Goal: Transaction & Acquisition: Obtain resource

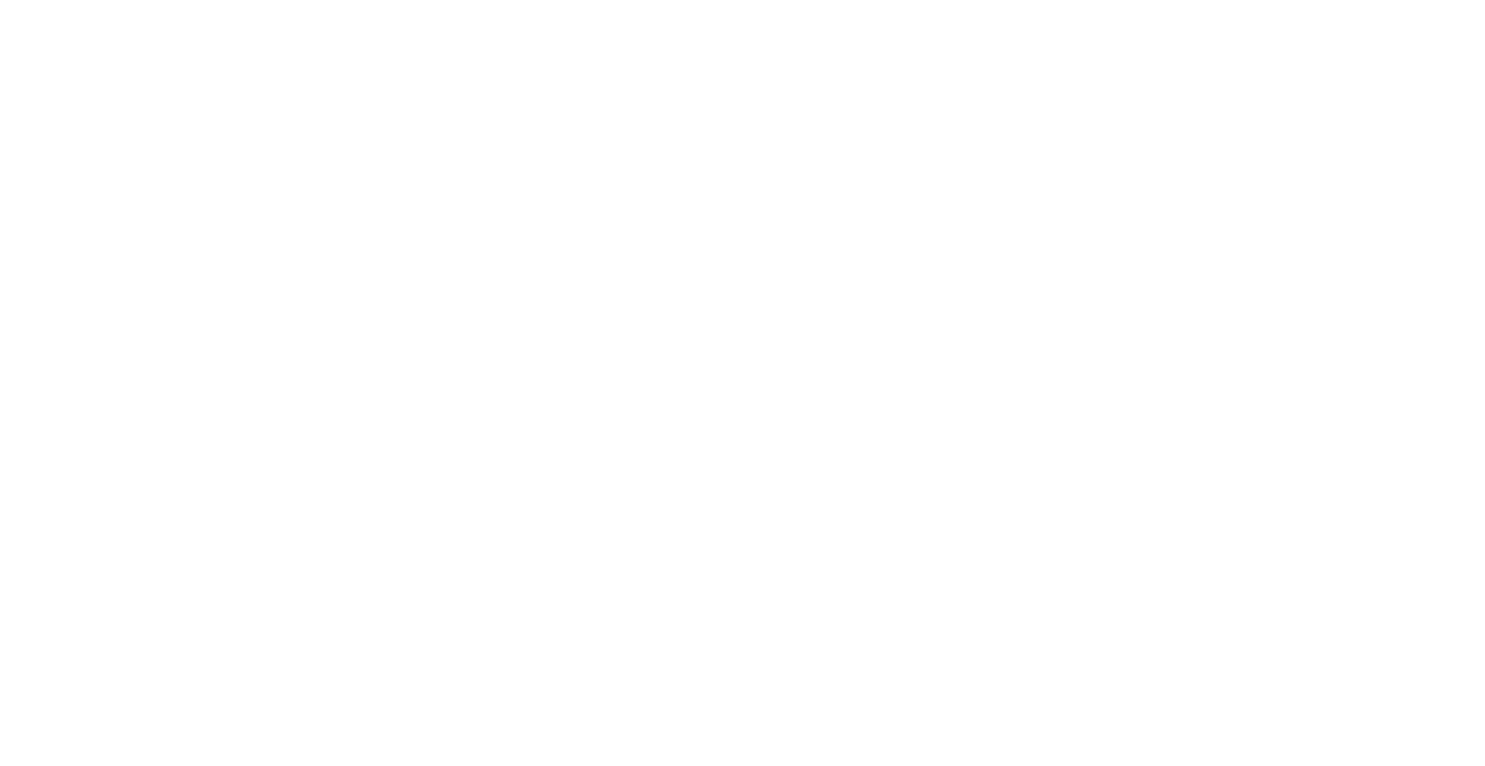
click at [527, 0] on html "#icon-aud_portfolio .cls-1 { font-size: 12px; fill: #fdfbfb; font-family: "Adob…" at bounding box center [742, 0] width 1485 height 0
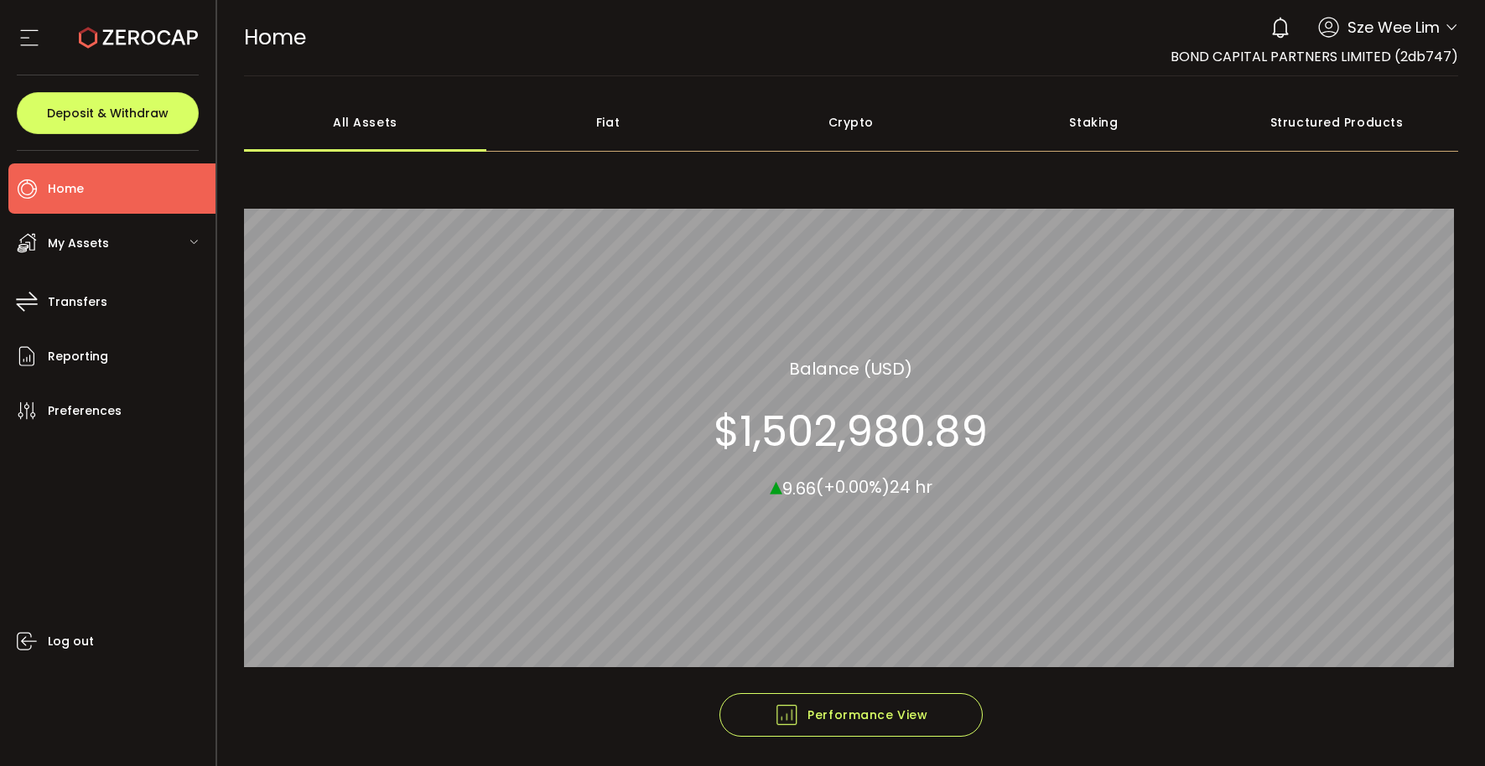
click at [98, 244] on span "My Assets" at bounding box center [78, 243] width 61 height 24
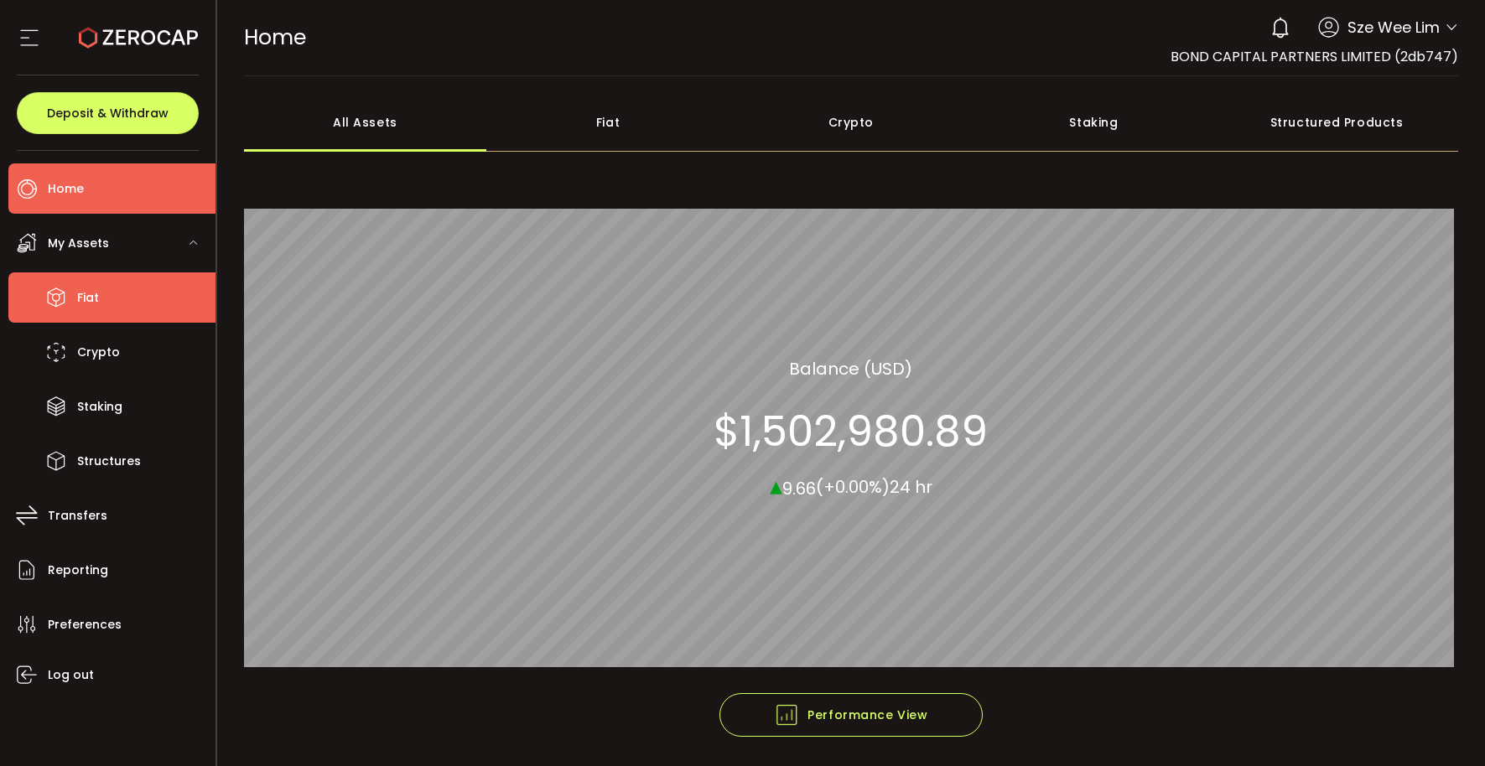
click at [129, 301] on li "Fiat" at bounding box center [111, 298] width 207 height 50
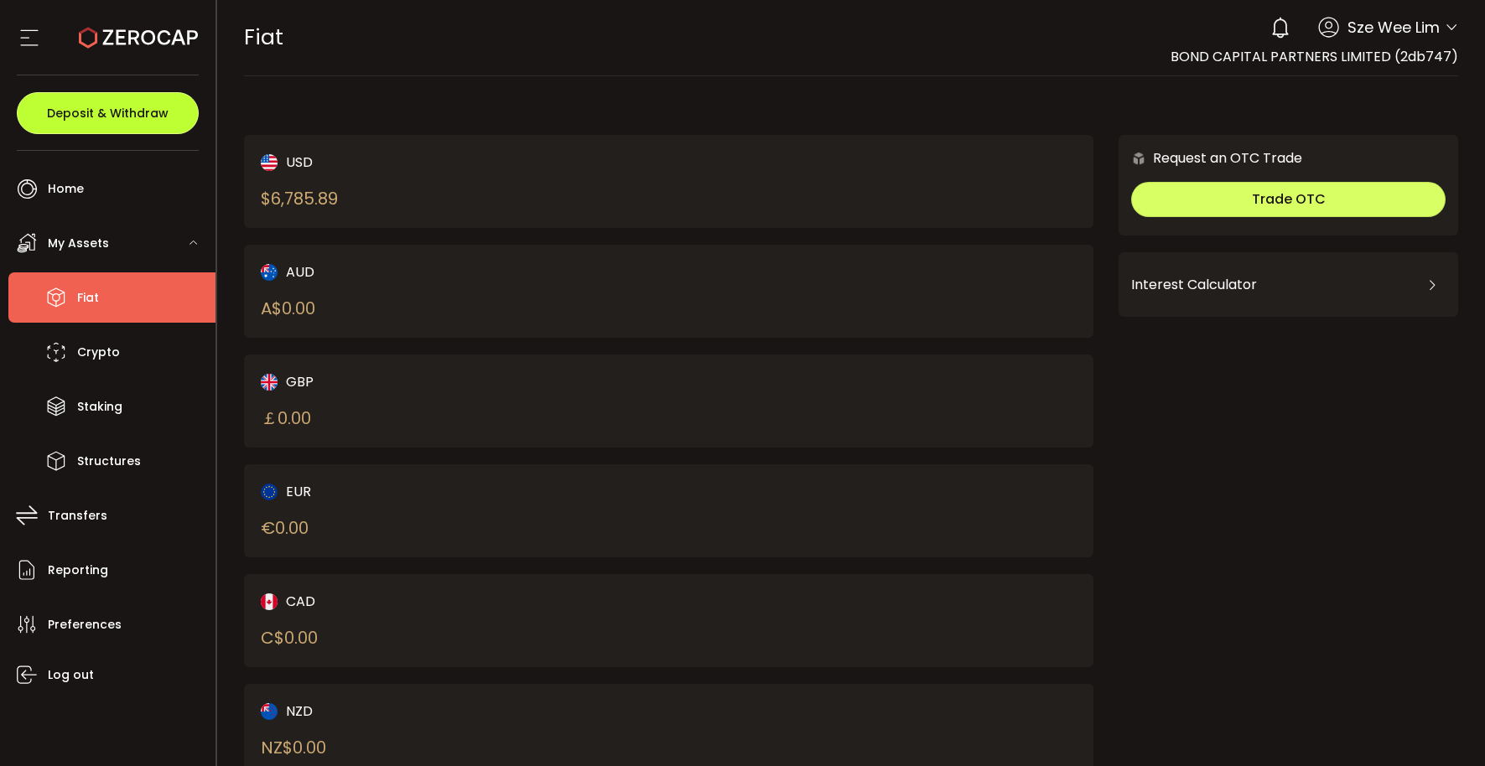
click at [122, 116] on span "Deposit & Withdraw" at bounding box center [108, 113] width 122 height 12
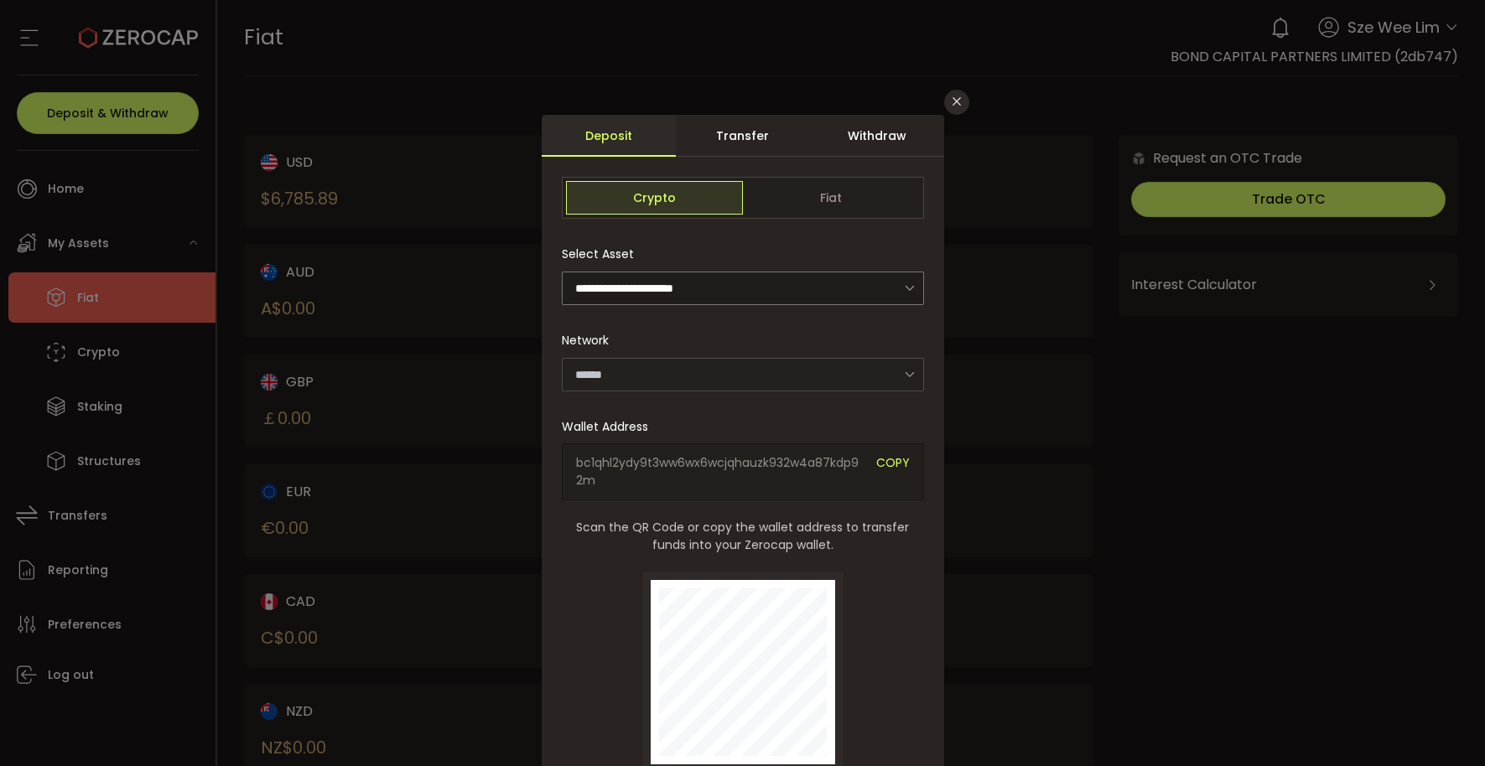
type input "*******"
click at [789, 203] on span "Fiat" at bounding box center [831, 198] width 177 height 34
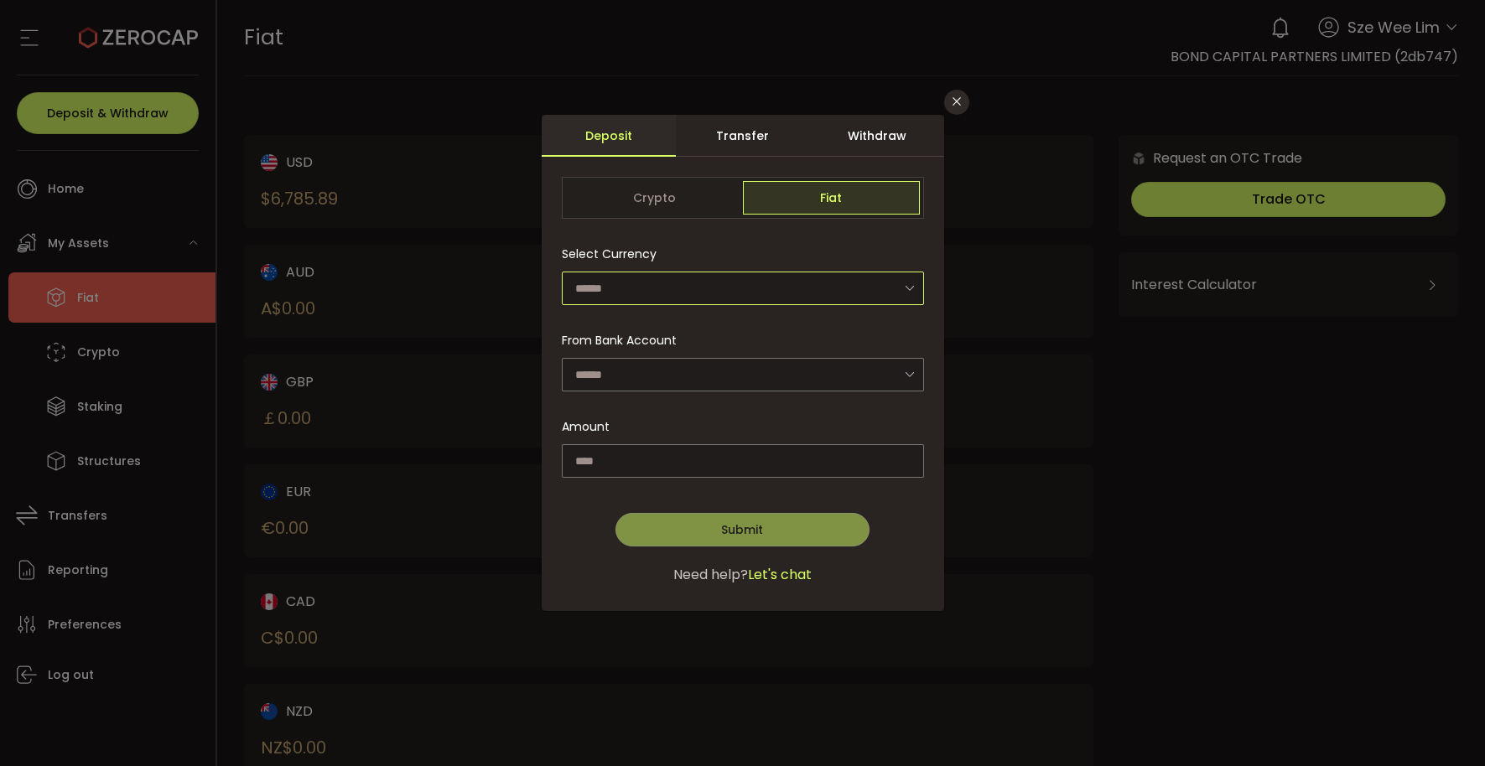
click at [693, 296] on input "dialog" at bounding box center [743, 289] width 362 height 34
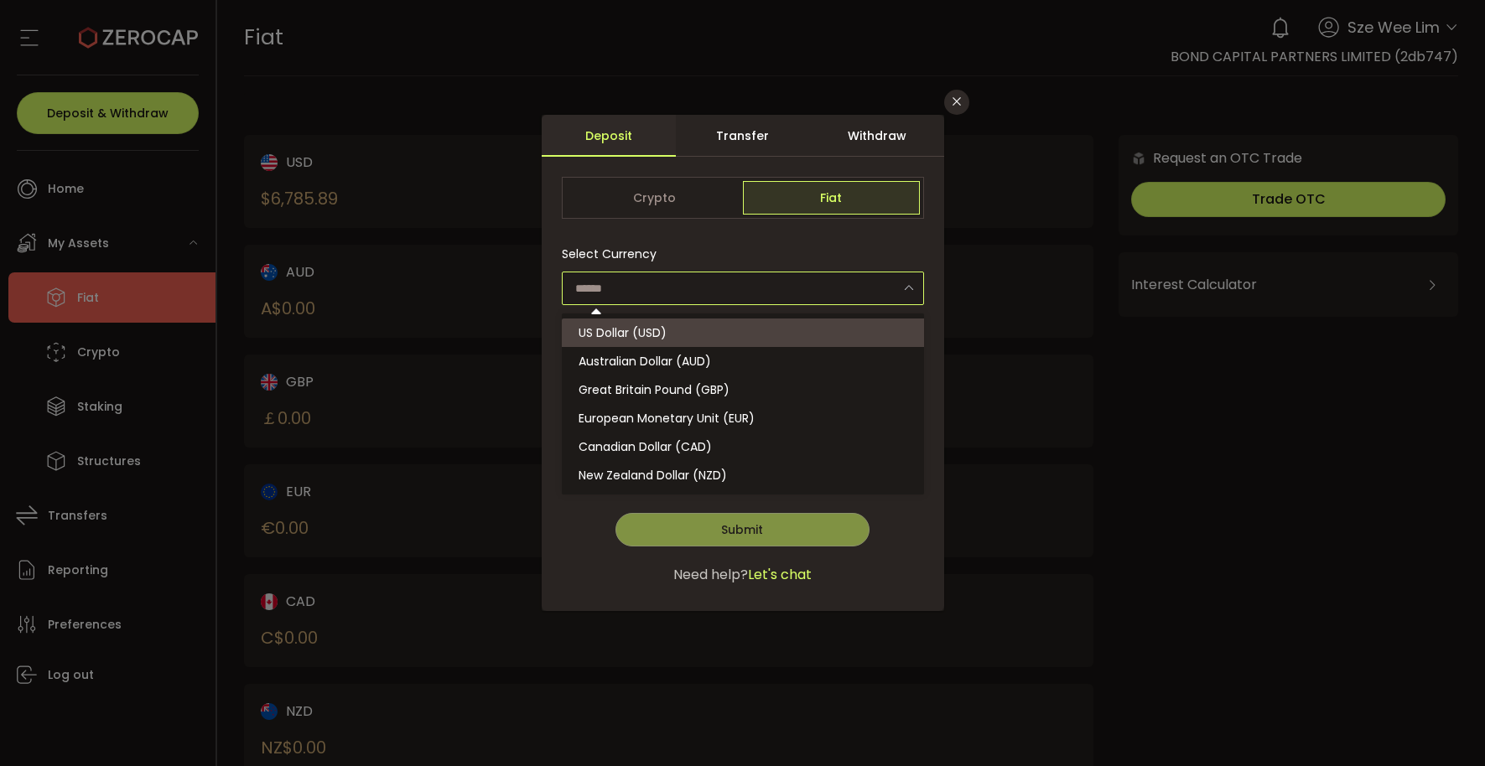
click at [691, 338] on li "US Dollar (USD)" at bounding box center [745, 333] width 367 height 29
type input "**********"
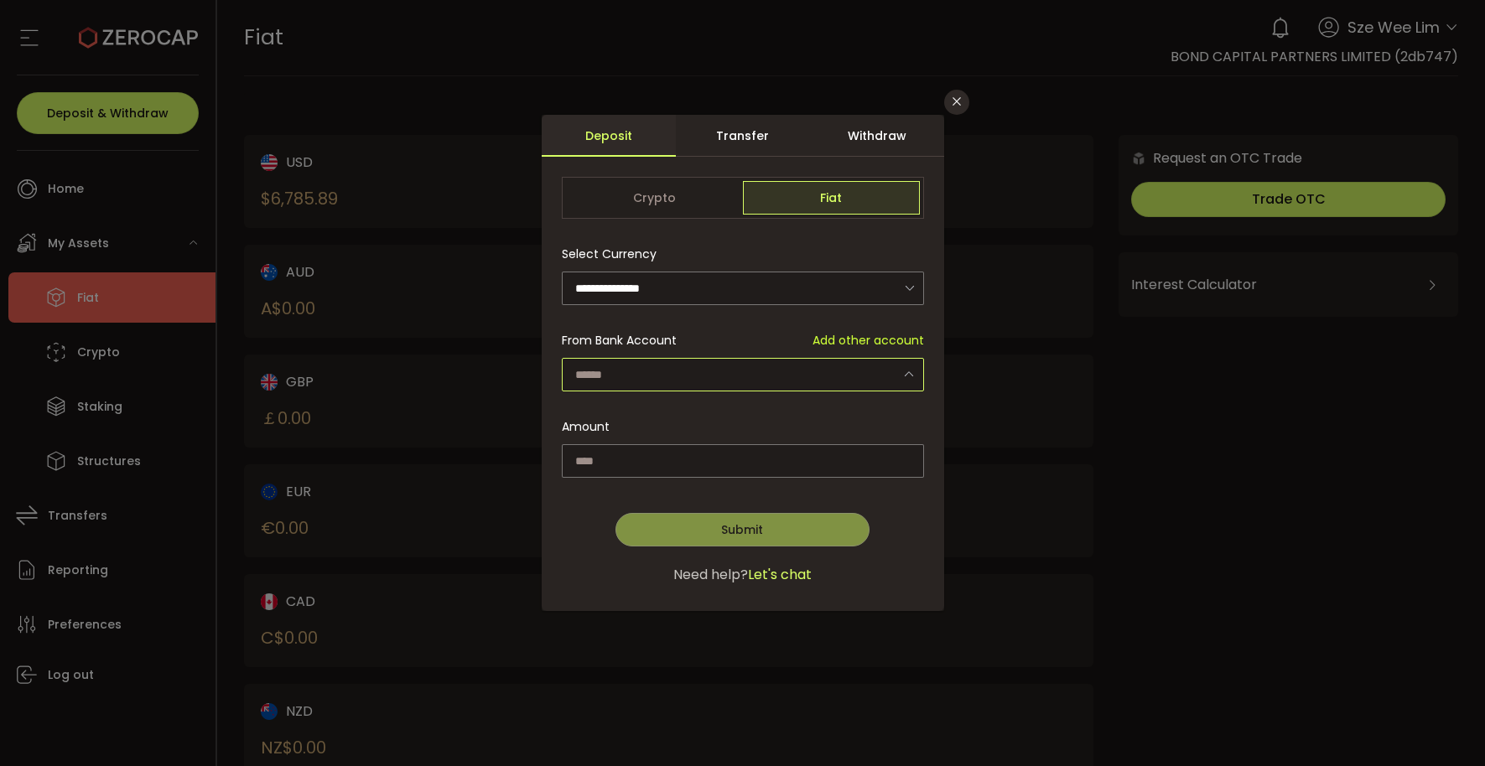
click at [683, 367] on input "dialog" at bounding box center [743, 375] width 362 height 34
click at [732, 423] on span "BOND CAPITAL PARTNERS LIMITED - 6501" at bounding box center [691, 418] width 225 height 17
type input "**********"
click at [730, 460] on input "dialog" at bounding box center [743, 461] width 362 height 34
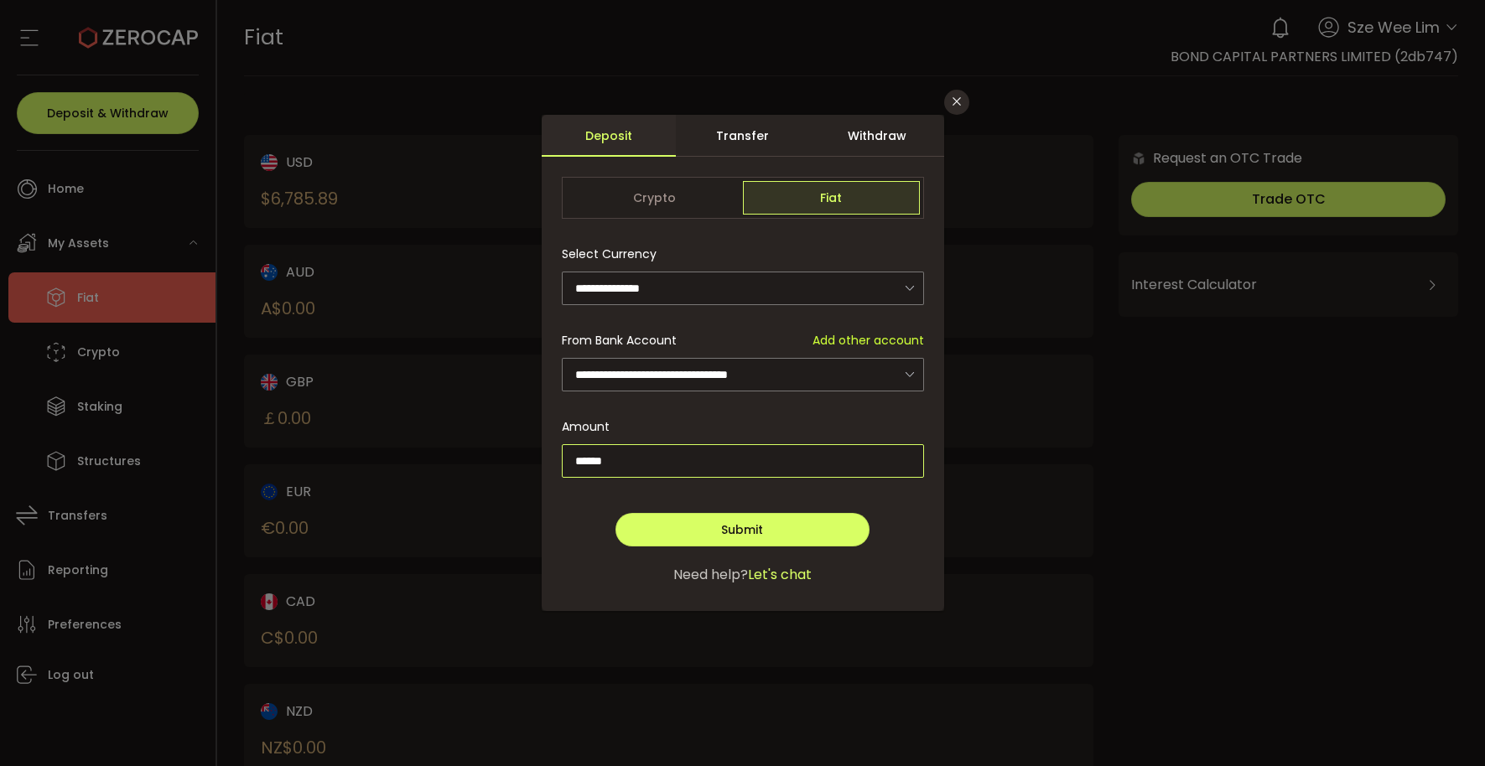
click at [595, 462] on input "******" at bounding box center [743, 461] width 362 height 34
type input "******"
click at [566, 515] on div "Done Continue Submit" at bounding box center [743, 521] width 362 height 50
click at [691, 518] on button "Submit" at bounding box center [741, 530] width 253 height 34
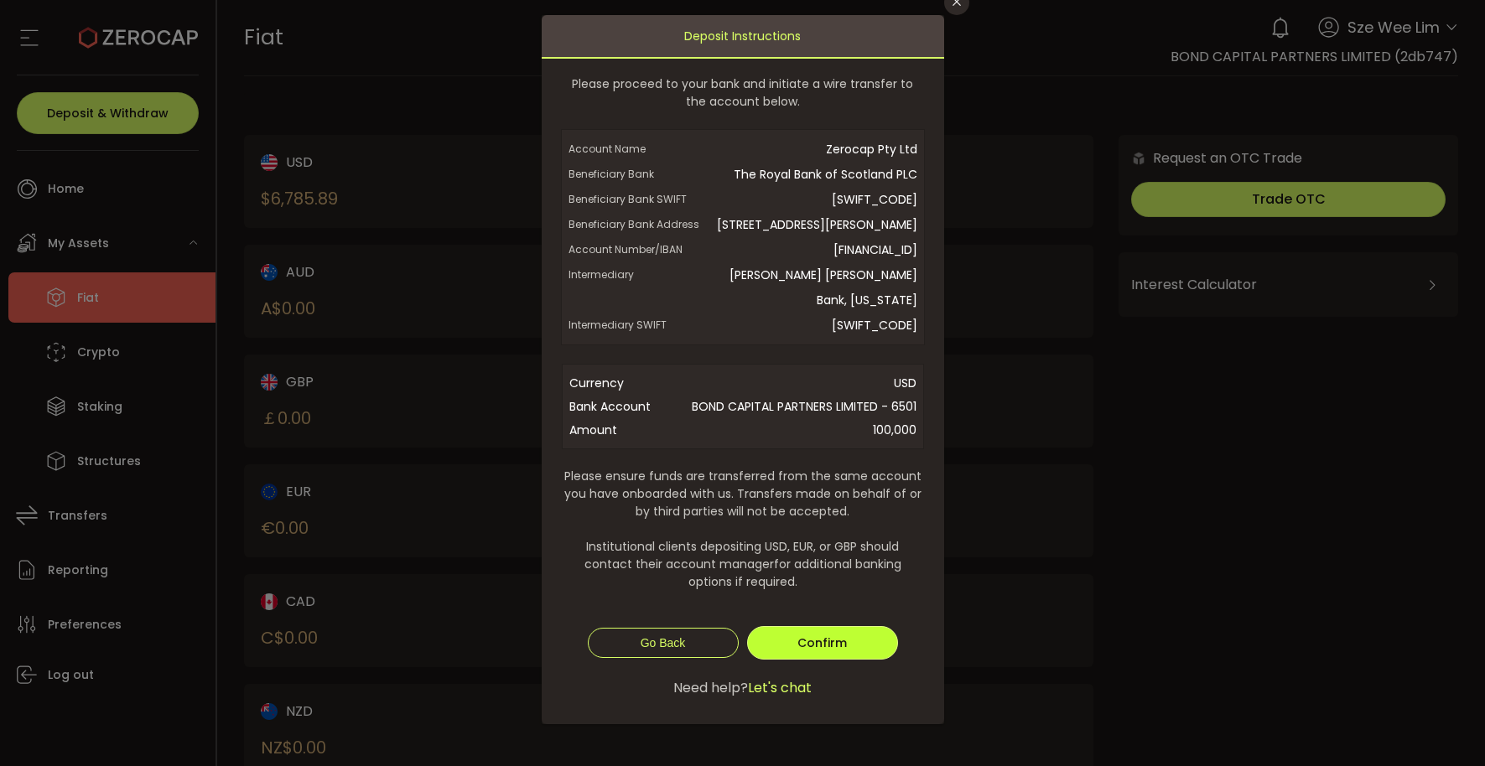
scroll to position [100, 0]
click at [826, 644] on span "Confirm" at bounding box center [821, 643] width 49 height 17
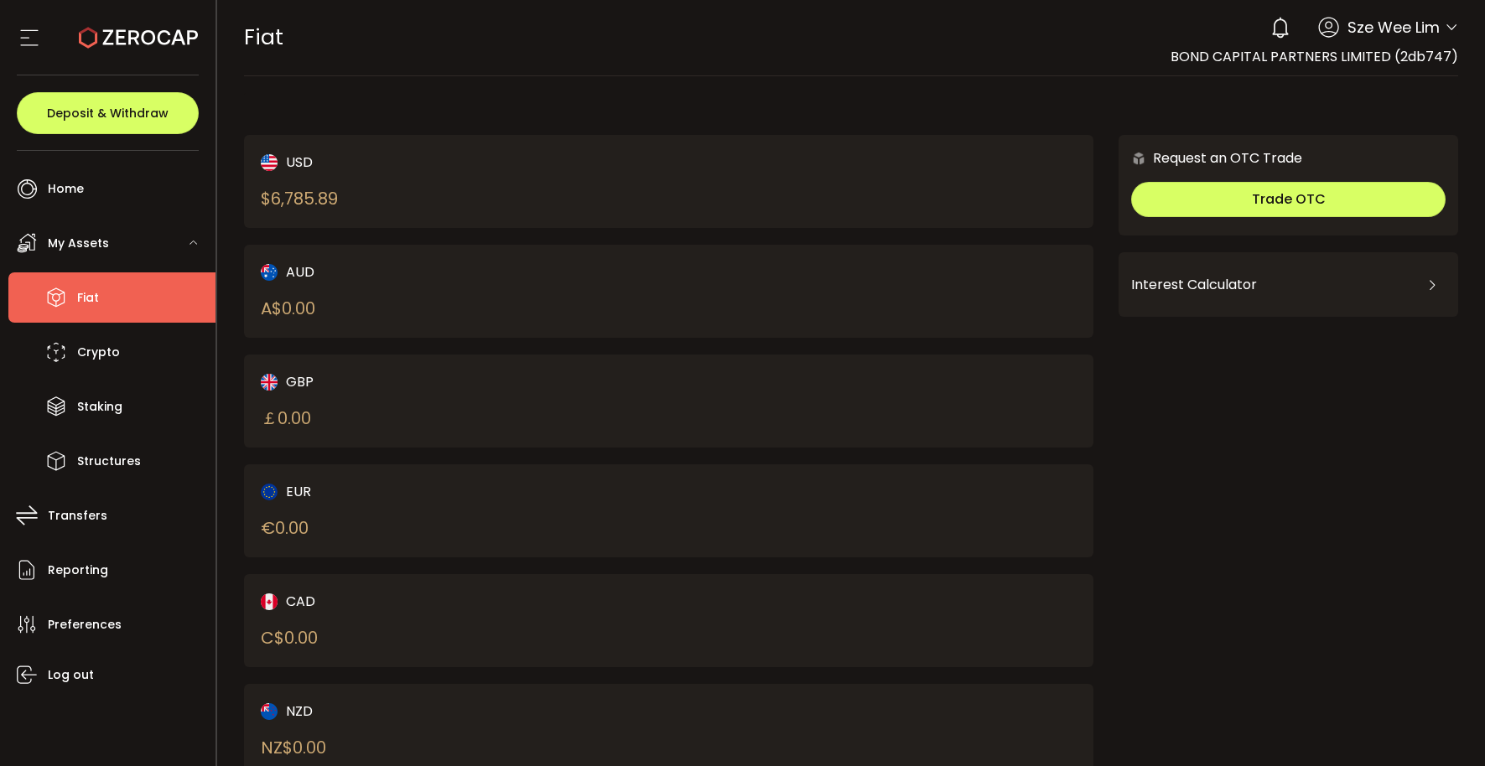
scroll to position [0, 0]
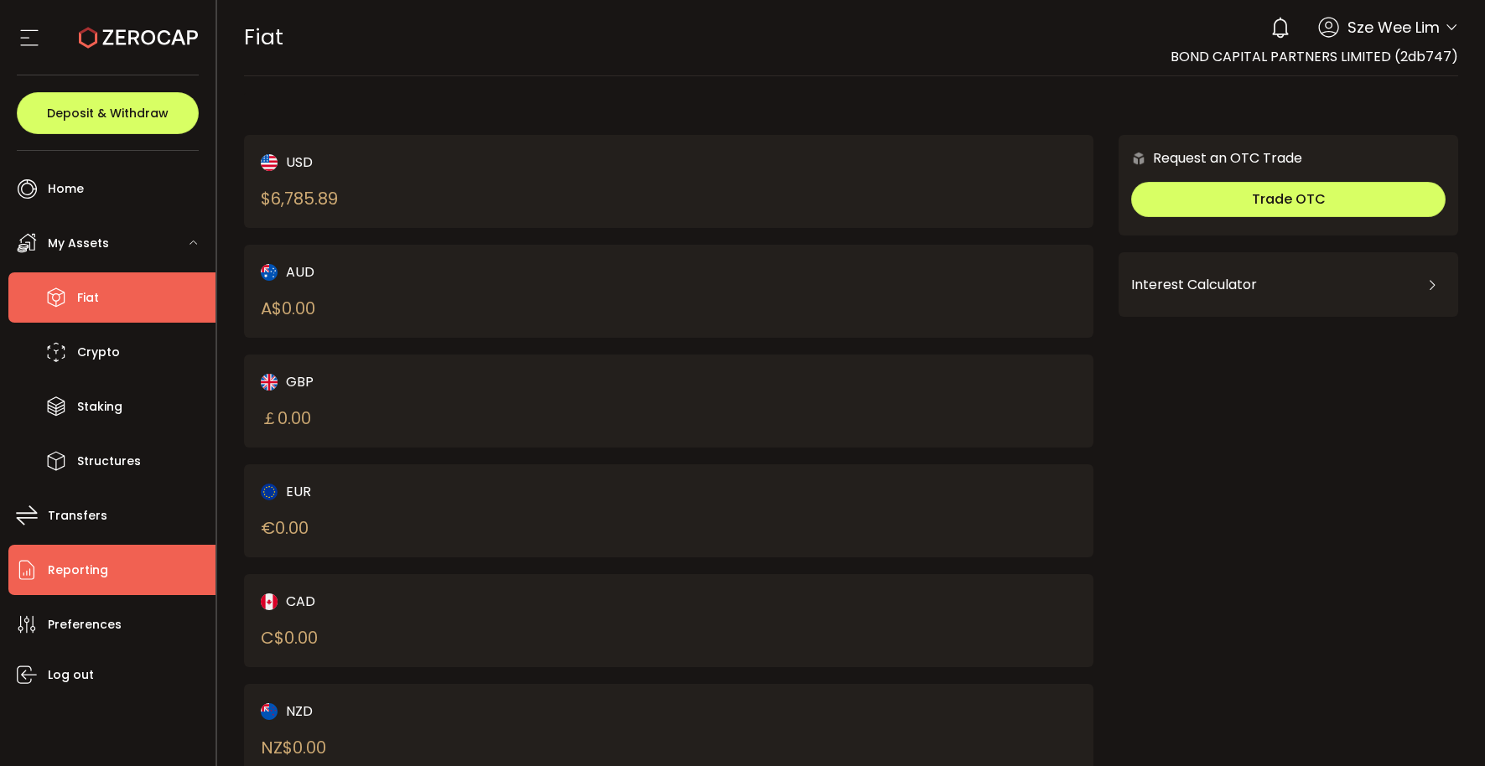
click at [114, 576] on li "Reporting" at bounding box center [111, 570] width 207 height 50
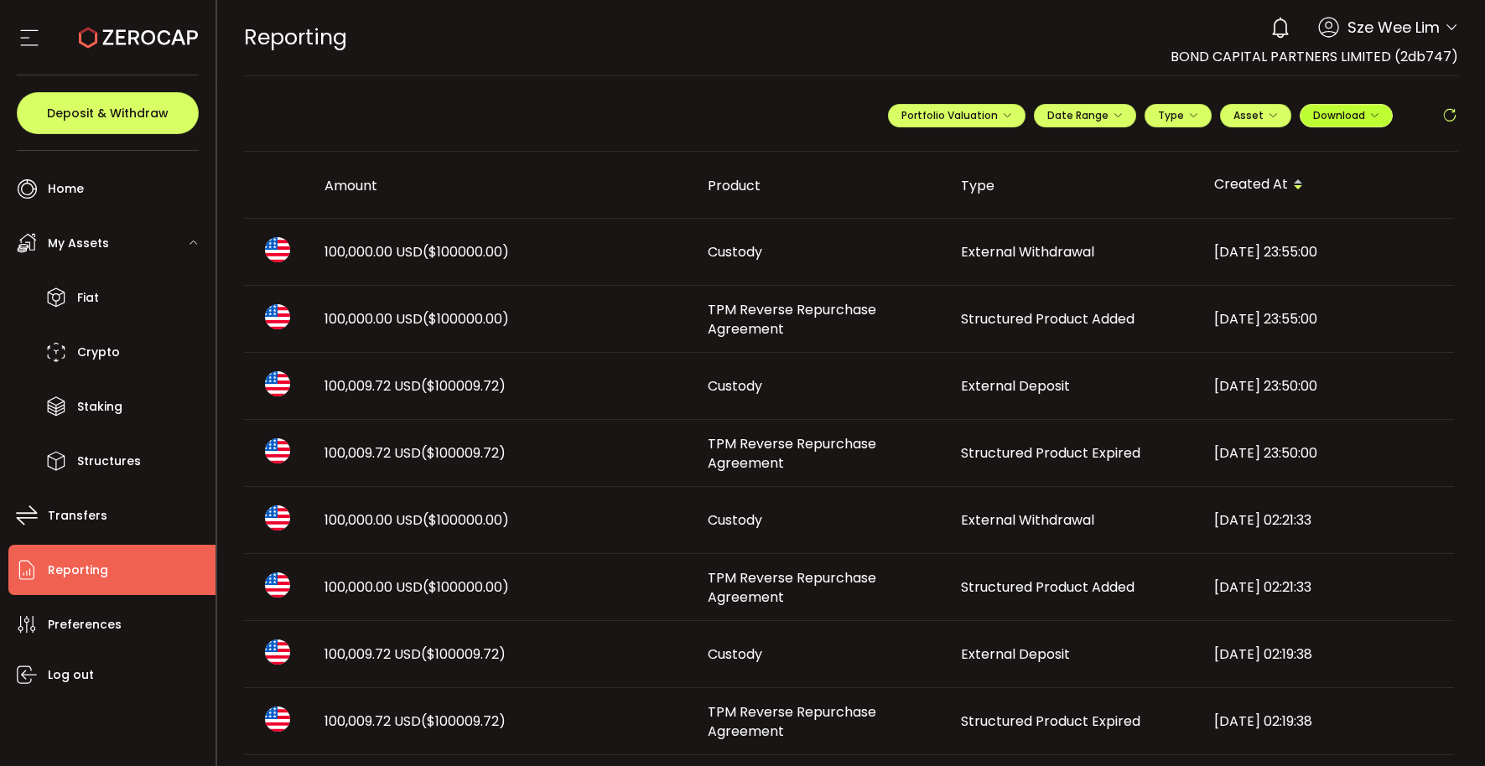
click at [1348, 117] on span "Download" at bounding box center [1346, 115] width 66 height 14
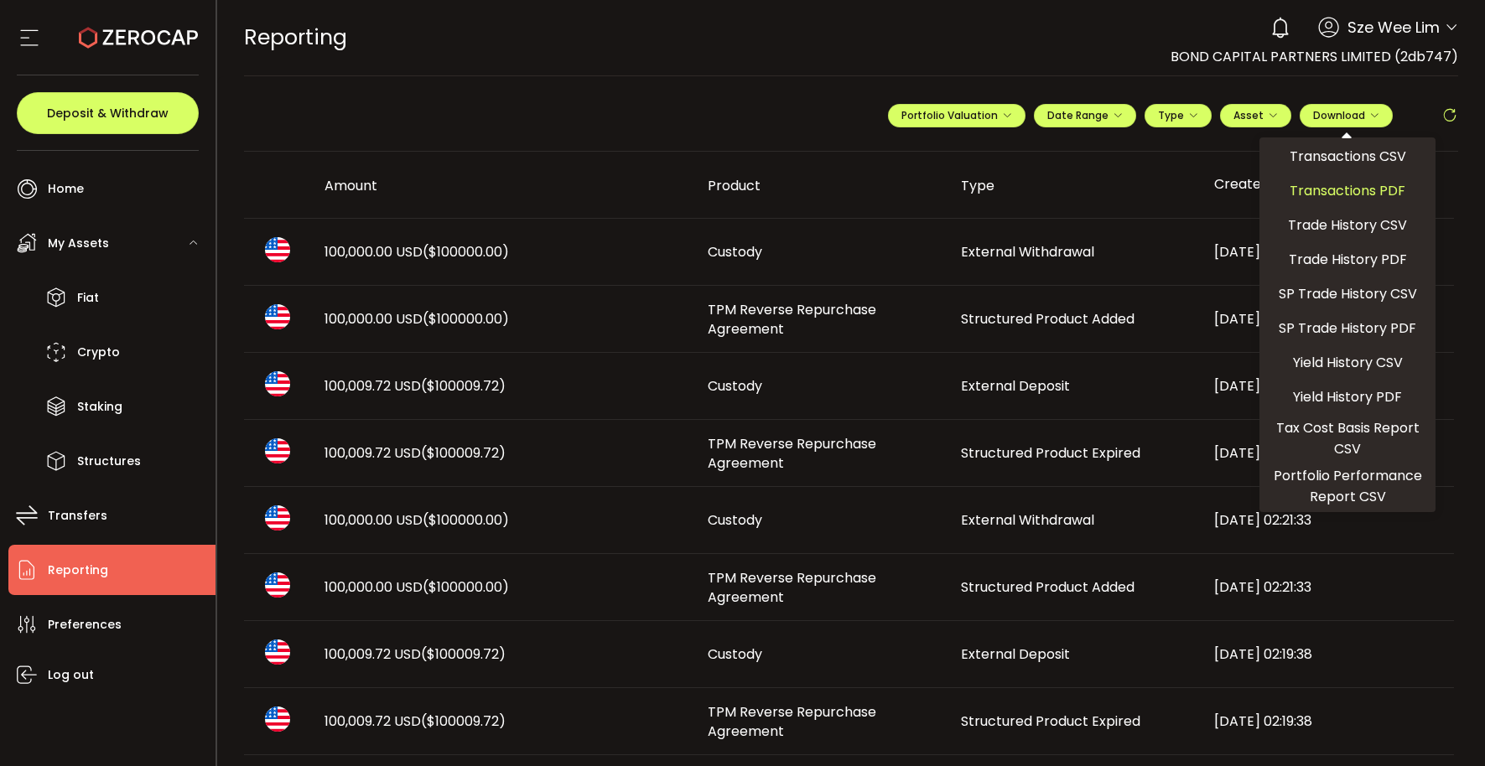
click at [1372, 191] on span "Transactions PDF" at bounding box center [1348, 190] width 116 height 21
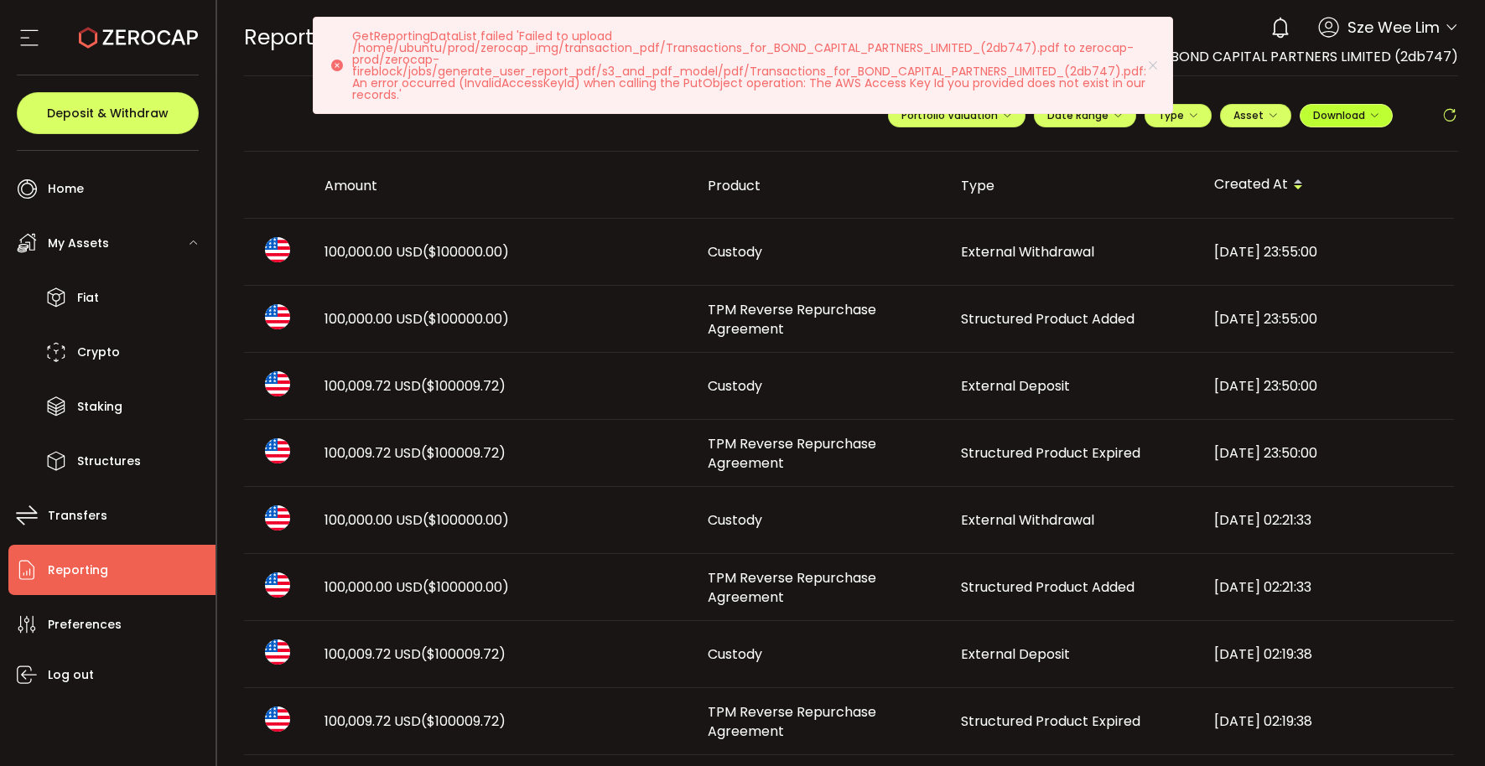
click at [1373, 117] on icon "button" at bounding box center [1374, 116] width 10 height 10
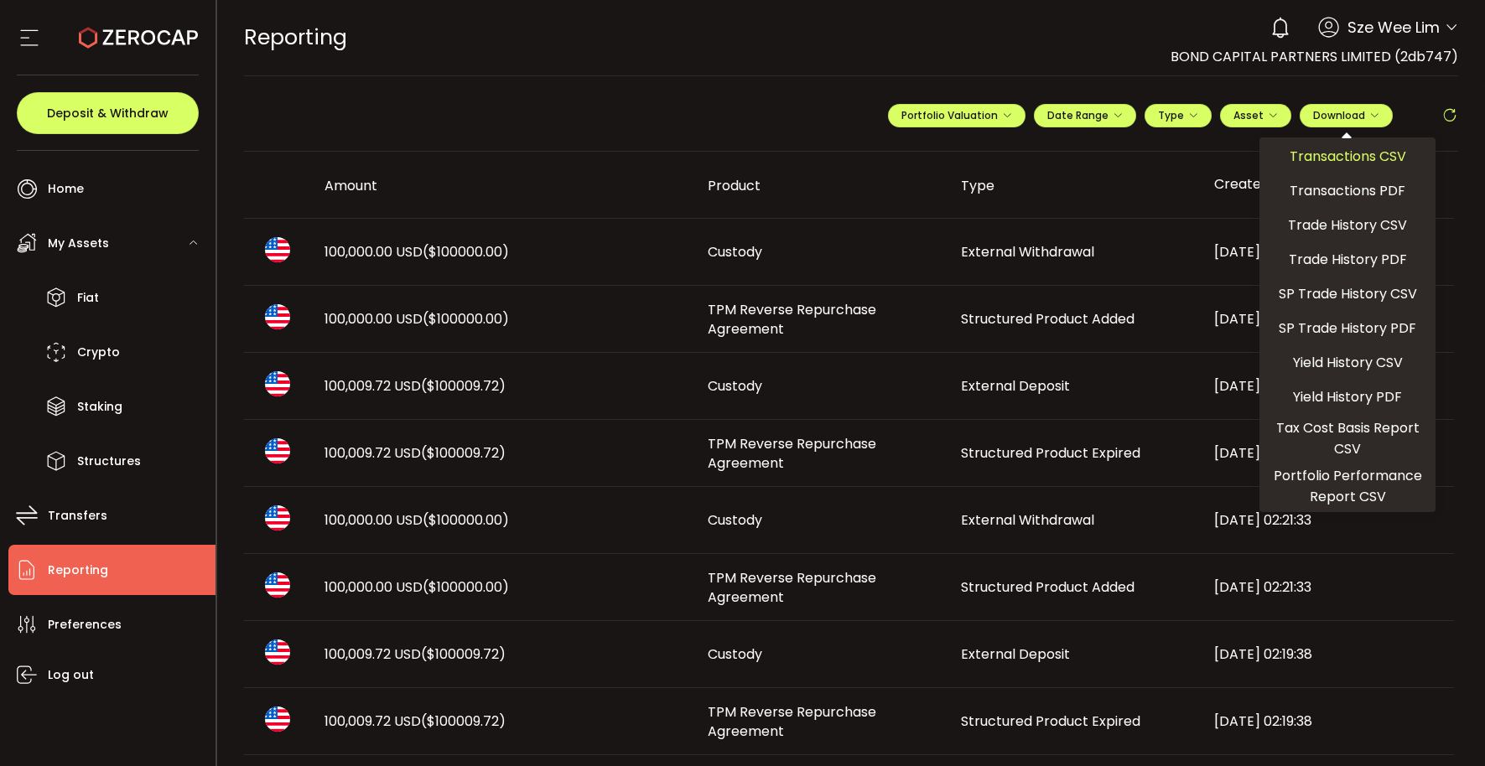
click at [1374, 154] on span "Transactions CSV" at bounding box center [1348, 156] width 117 height 21
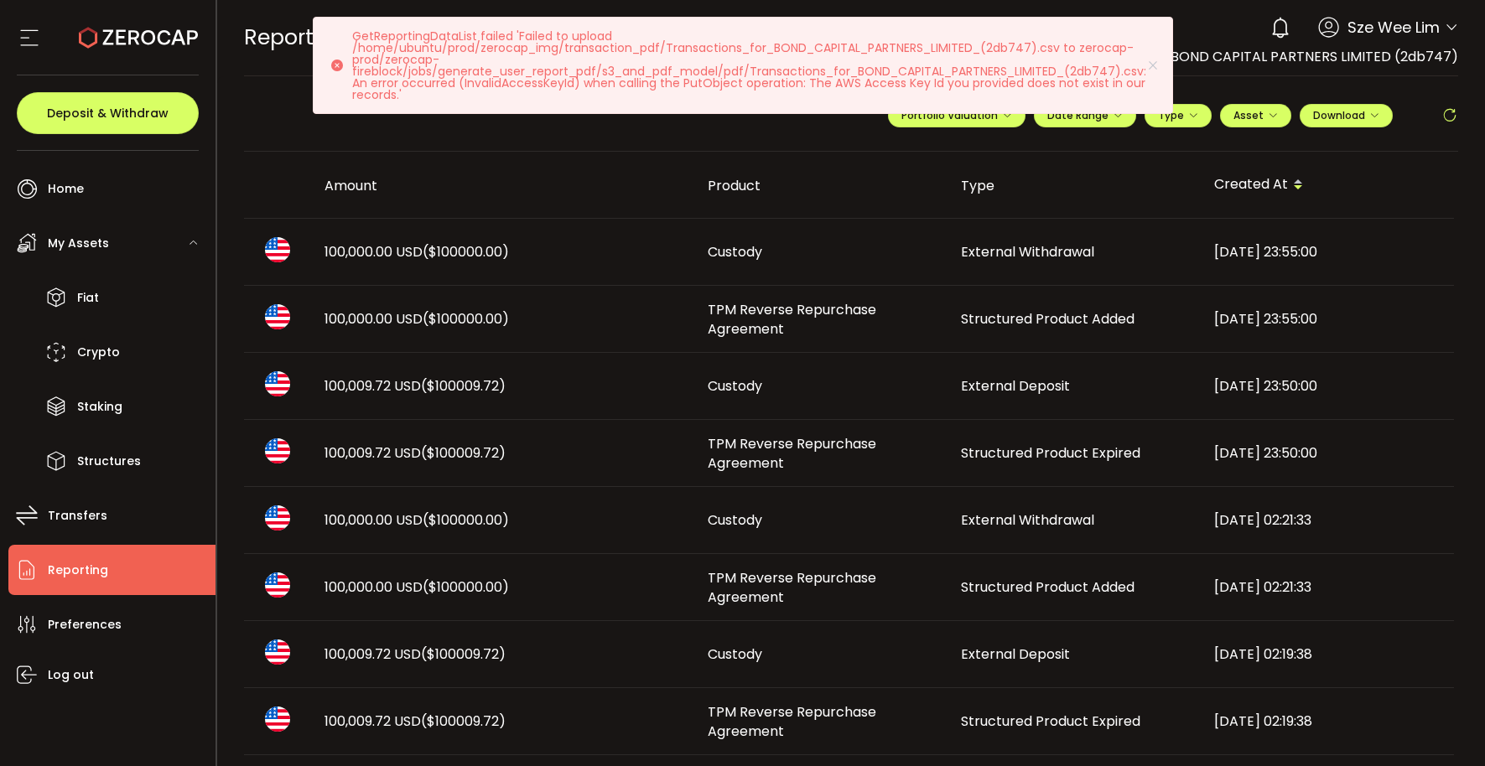
click at [79, 576] on span "Reporting" at bounding box center [78, 570] width 60 height 24
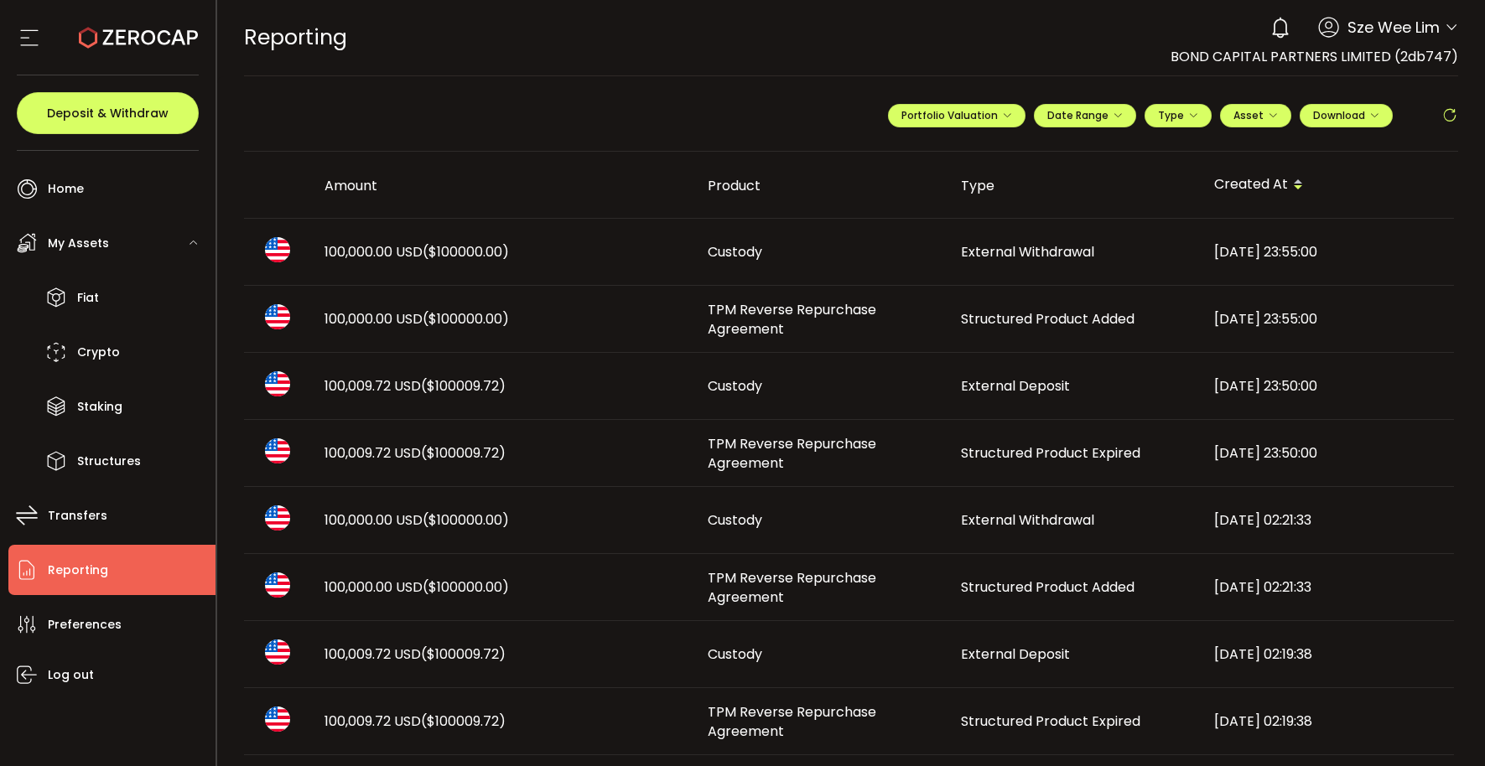
click at [1407, 126] on div "**********" at bounding box center [1173, 122] width 570 height 50
click at [1451, 121] on icon at bounding box center [1449, 115] width 17 height 17
click at [1369, 114] on icon "button" at bounding box center [1374, 116] width 10 height 10
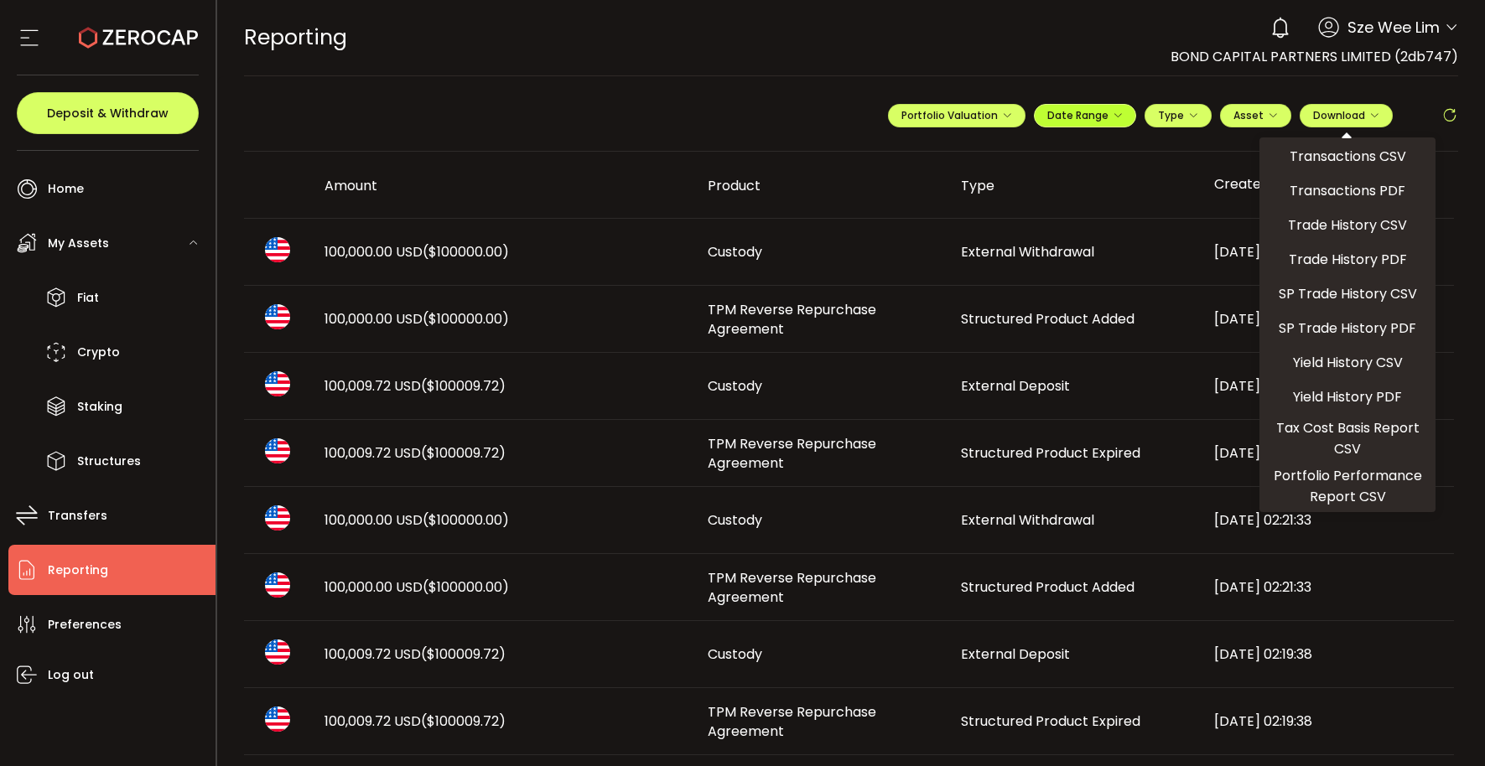
click at [1113, 118] on icon "button" at bounding box center [1118, 116] width 10 height 10
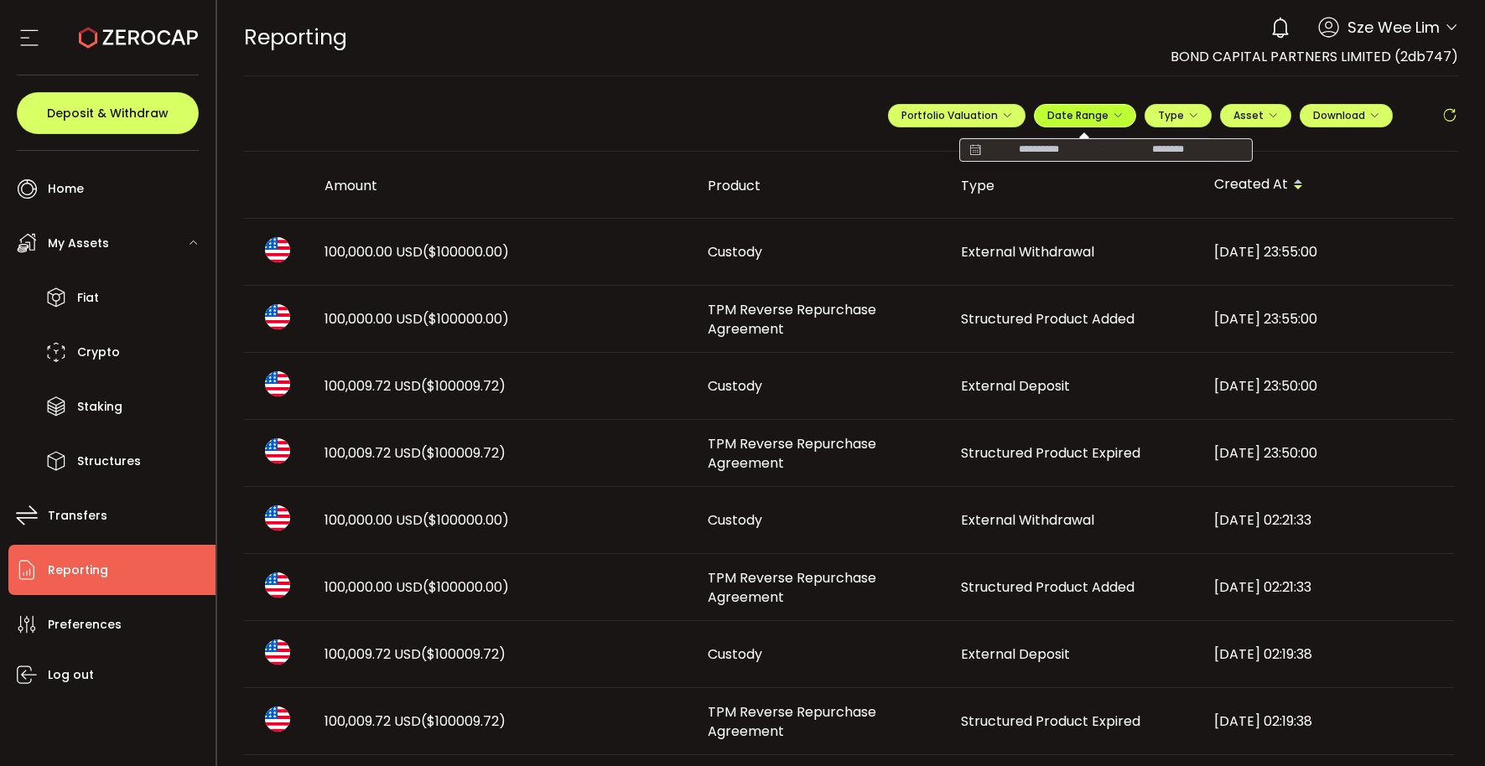
click at [1113, 118] on icon "button" at bounding box center [1118, 116] width 10 height 10
click at [1351, 117] on span "Download" at bounding box center [1346, 115] width 66 height 14
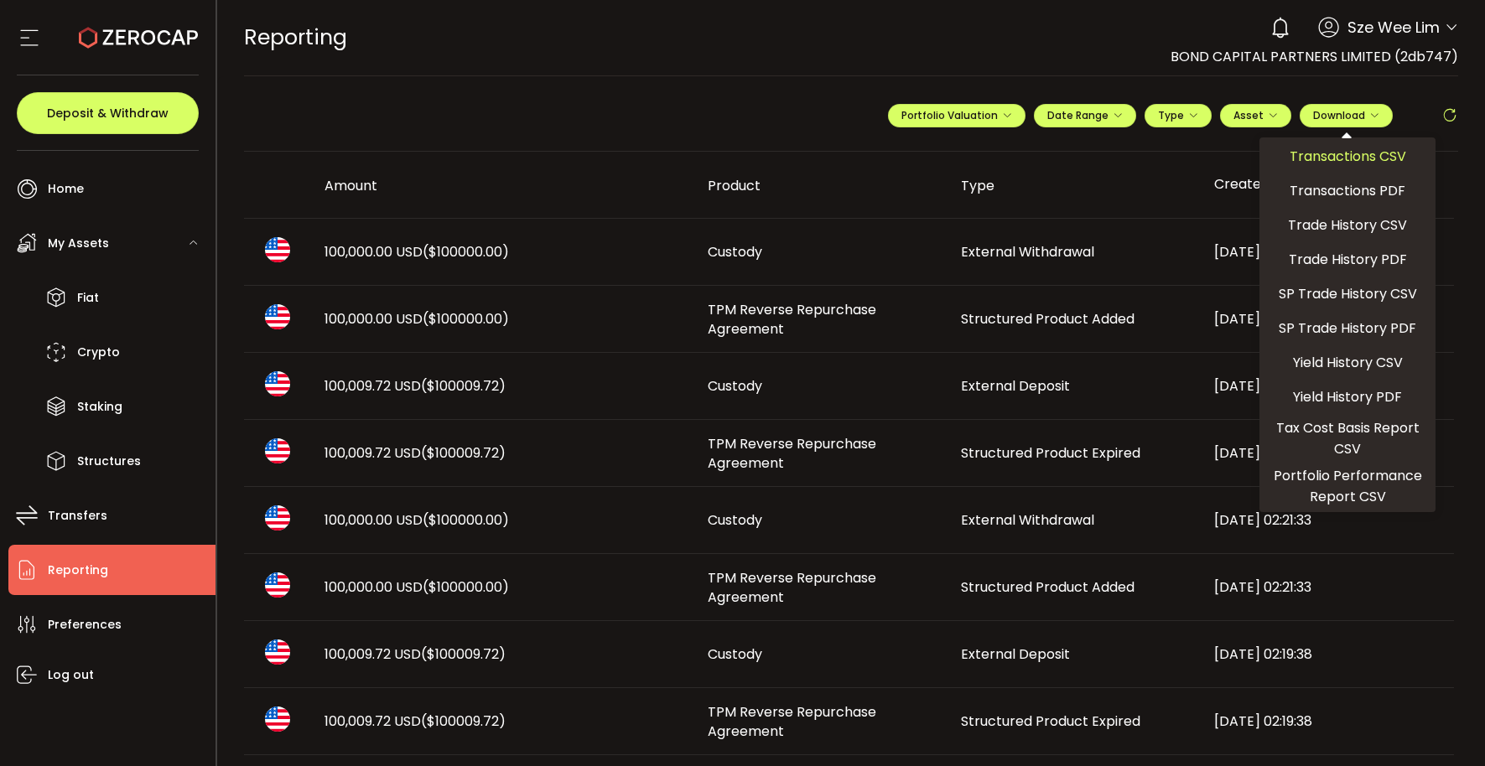
click at [1352, 153] on span "Transactions CSV" at bounding box center [1348, 156] width 117 height 21
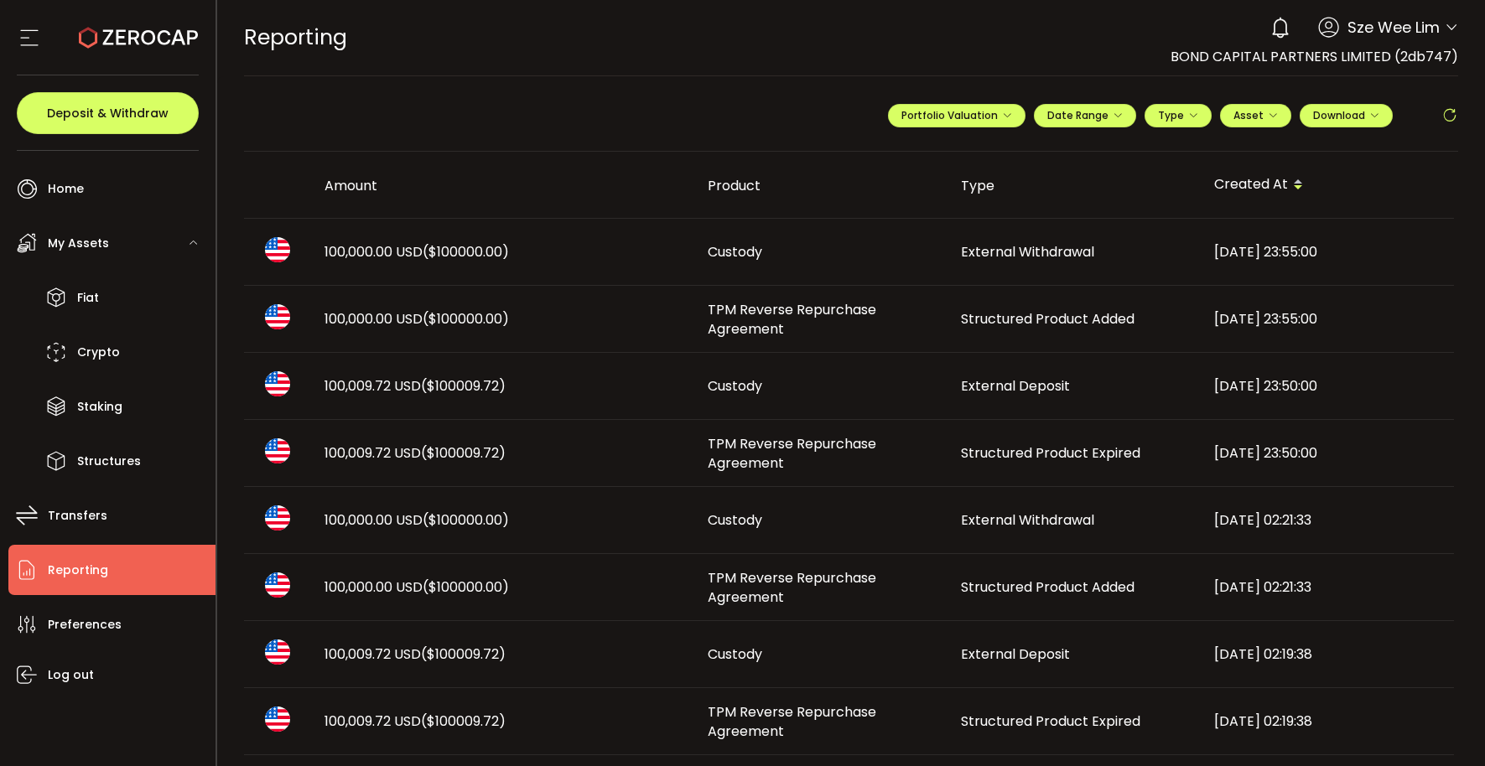
scroll to position [3, 0]
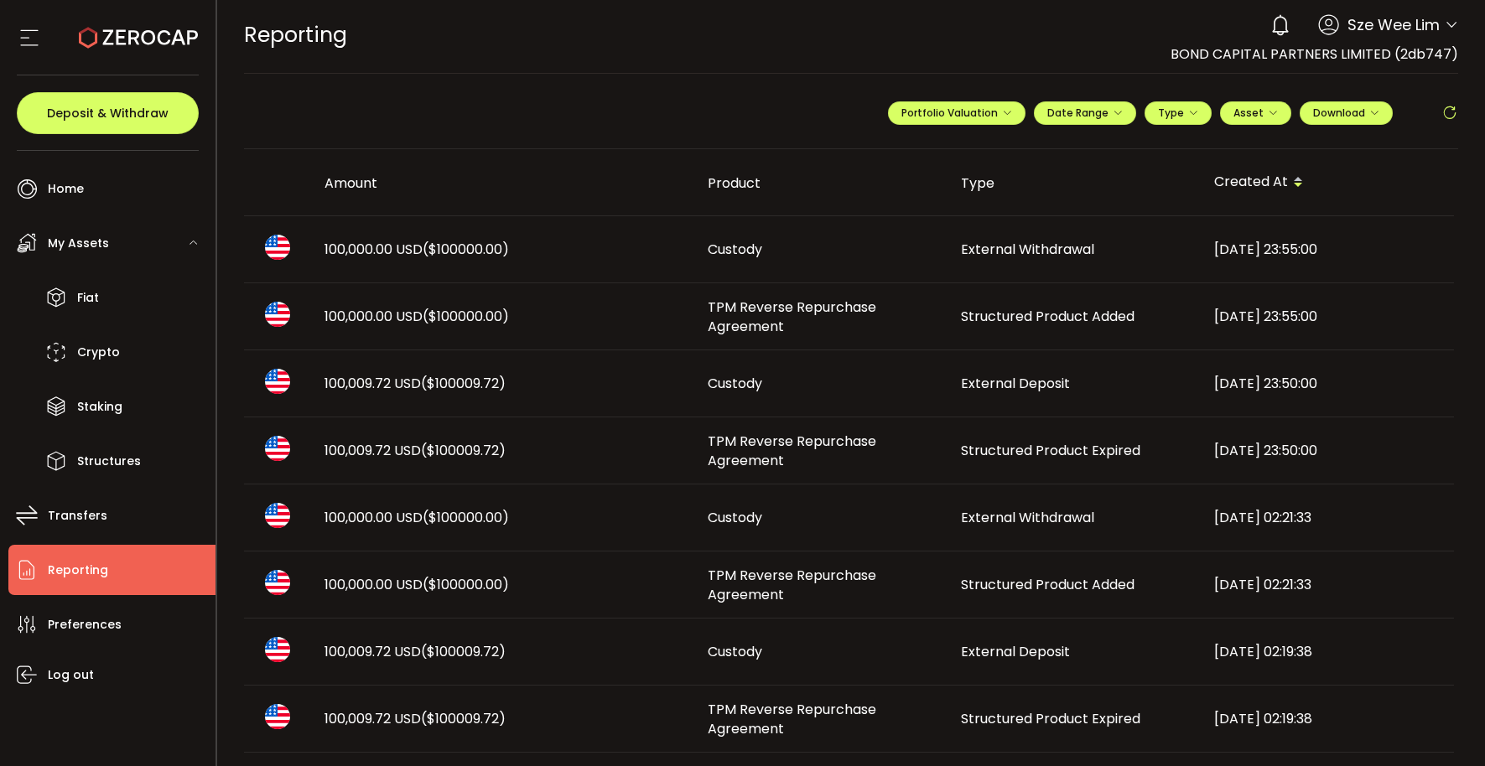
click at [75, 255] on span "My Assets" at bounding box center [78, 243] width 61 height 24
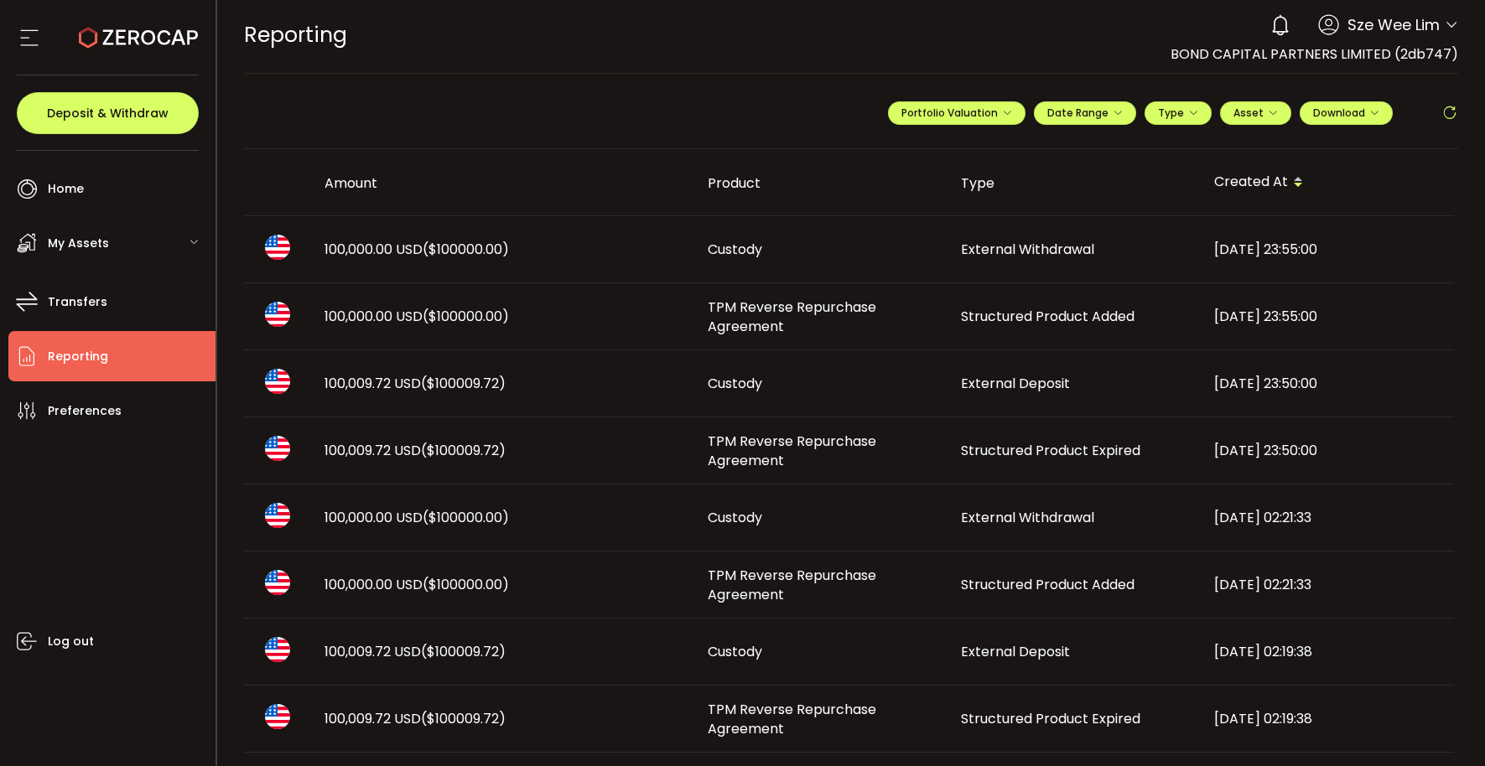
click at [103, 346] on span "Reporting" at bounding box center [78, 357] width 60 height 24
click at [103, 355] on span "Reporting" at bounding box center [78, 357] width 60 height 24
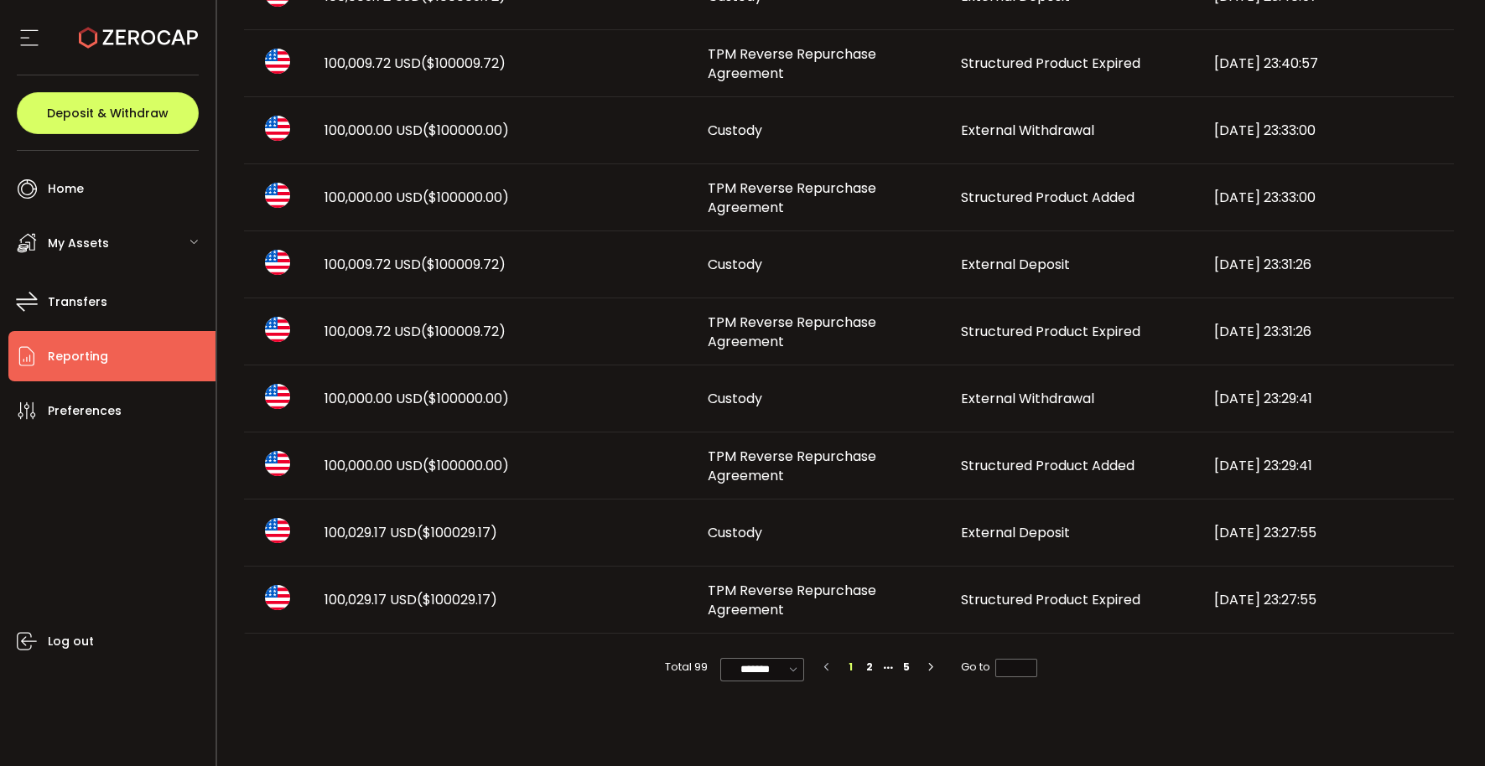
scroll to position [937, 0]
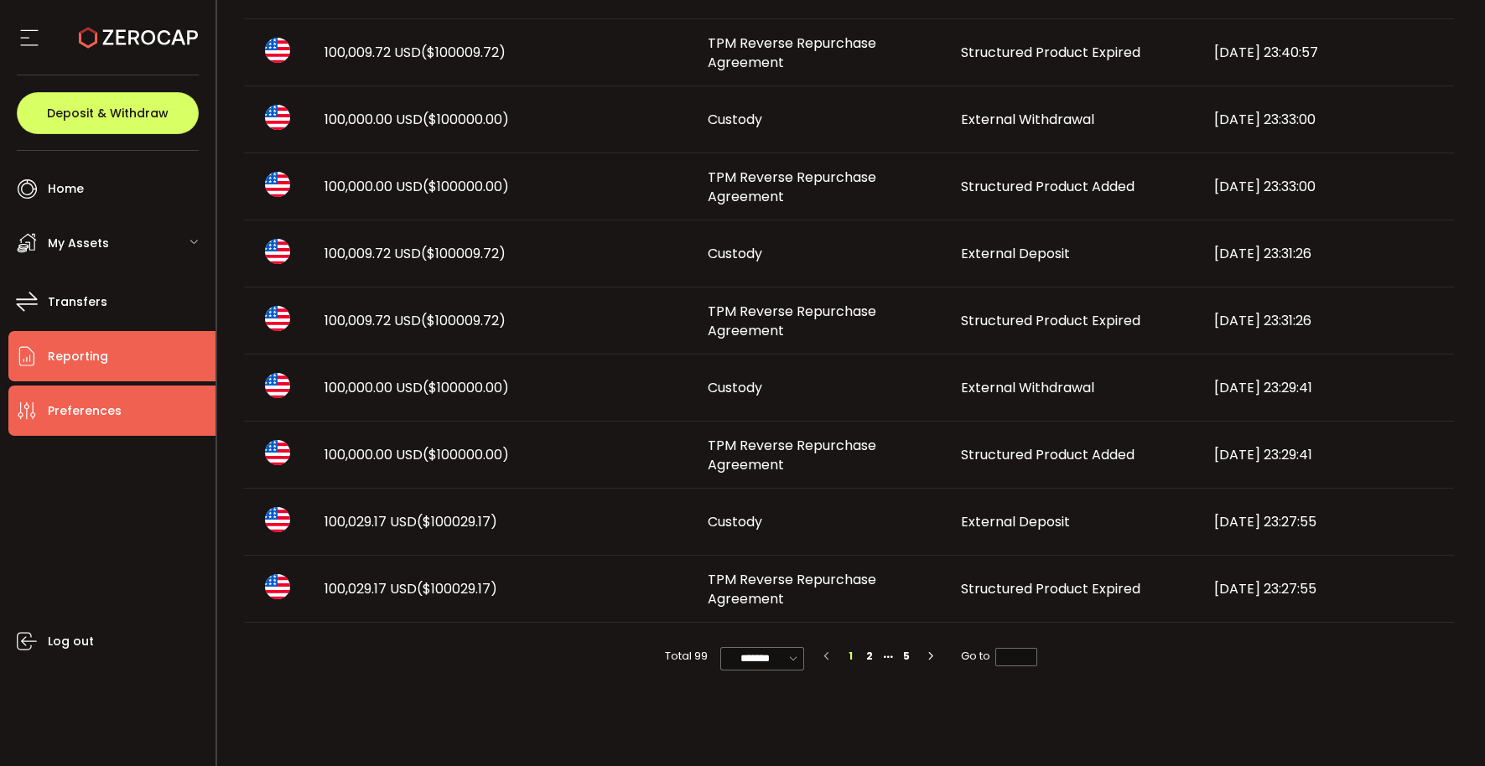
click at [107, 430] on li "Preferences" at bounding box center [111, 411] width 207 height 50
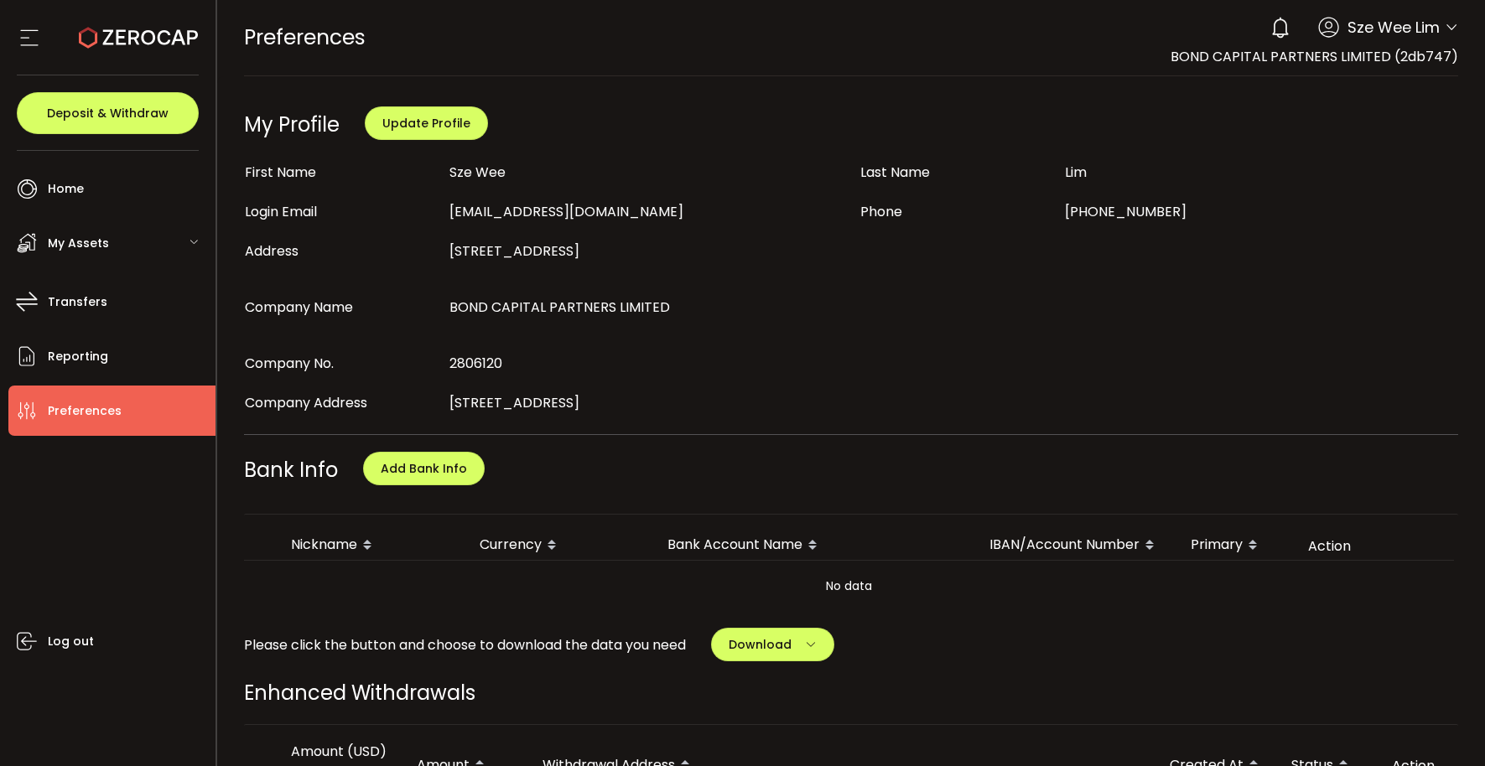
click at [107, 416] on span "Preferences" at bounding box center [85, 411] width 74 height 24
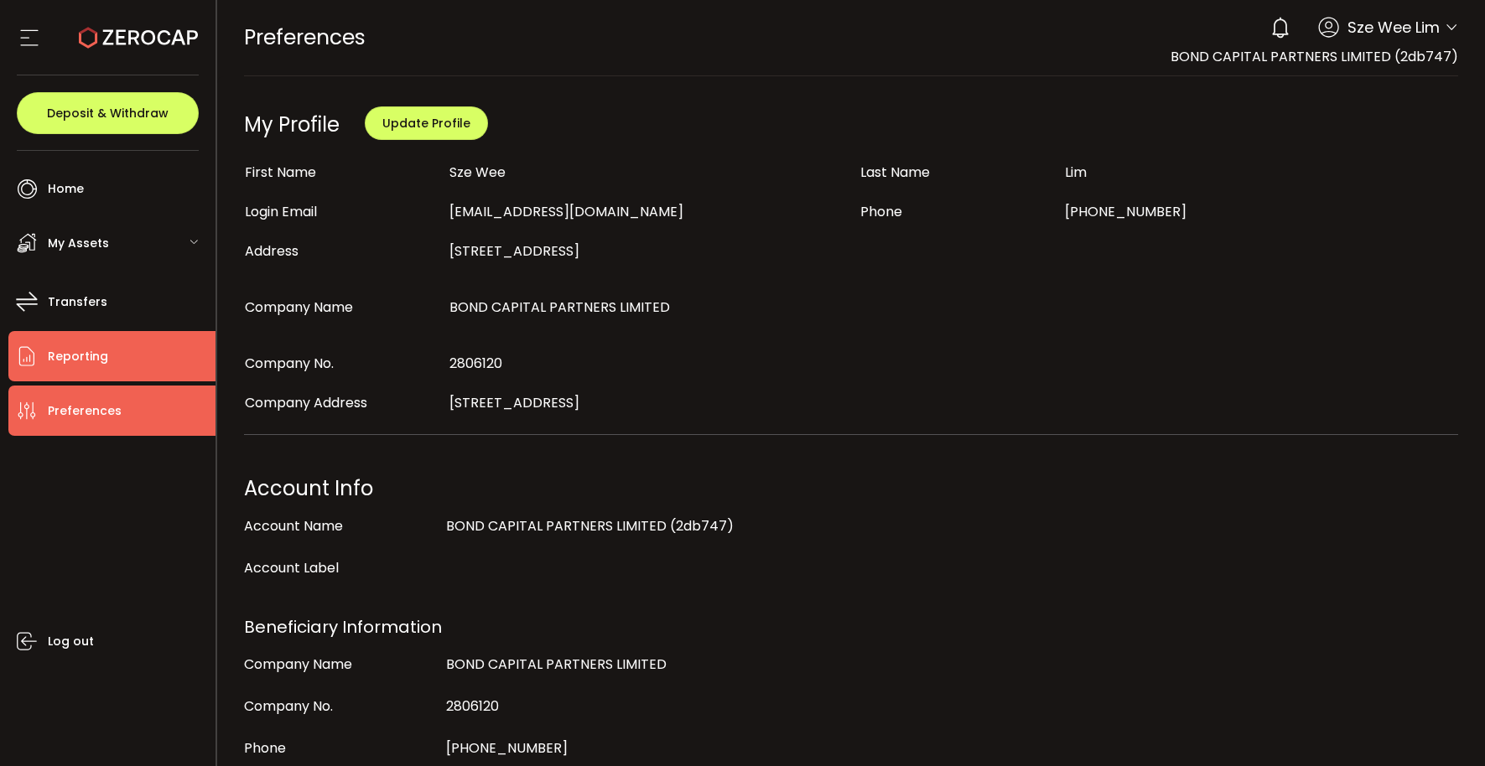
click at [103, 367] on span "Reporting" at bounding box center [78, 357] width 60 height 24
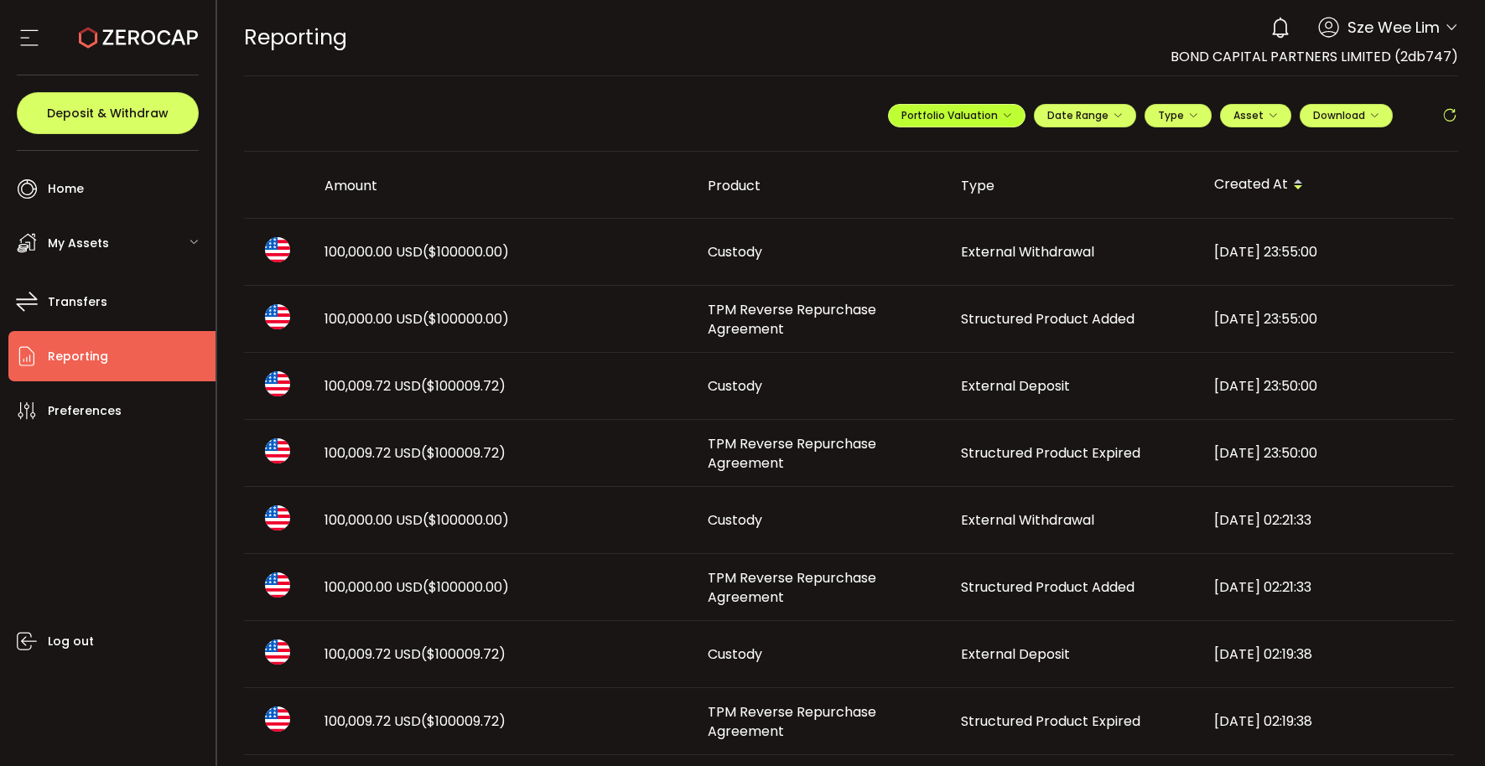
click at [951, 127] on button "Portfolio Valuation" at bounding box center [957, 115] width 138 height 23
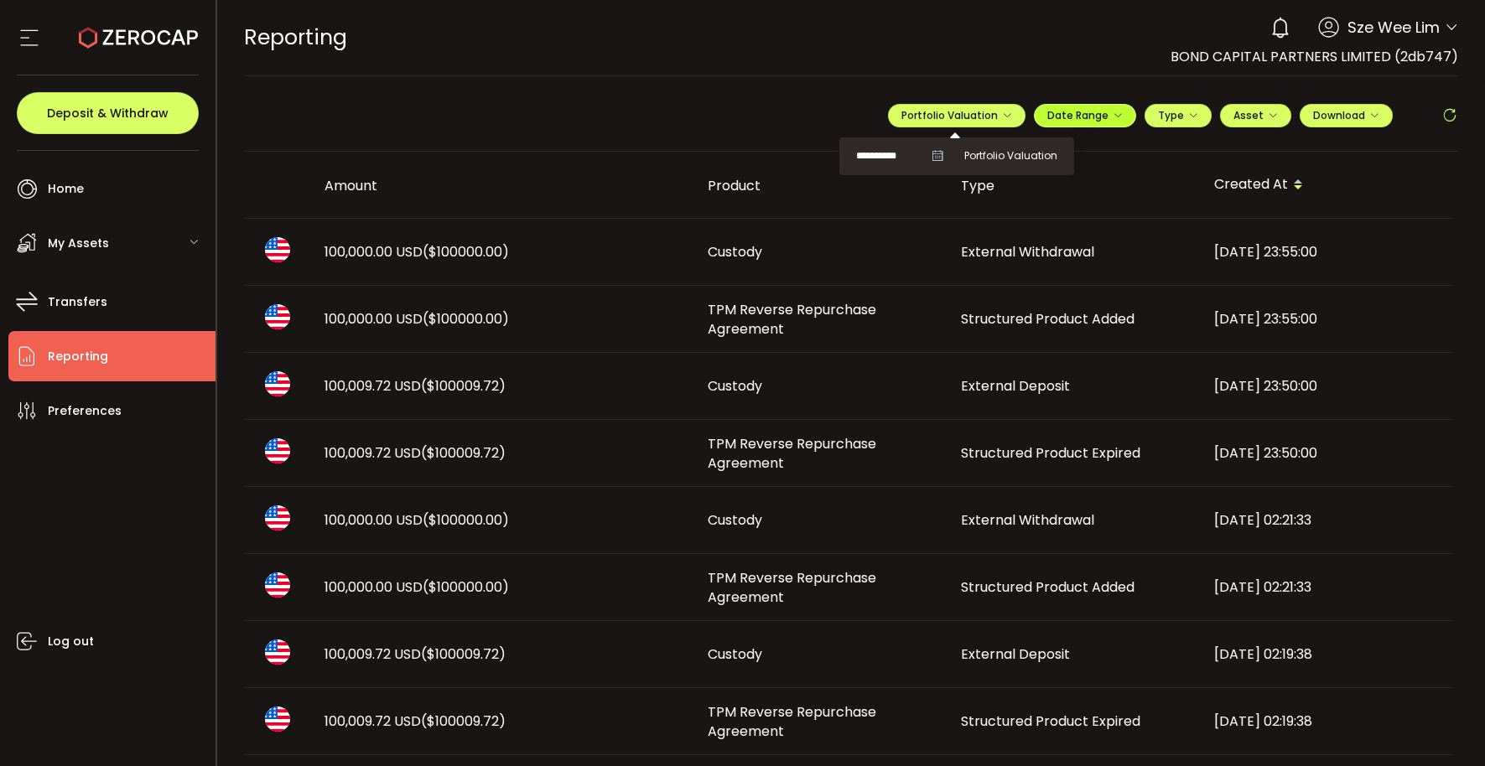
click at [1075, 117] on span "Date Range" at bounding box center [1084, 115] width 75 height 14
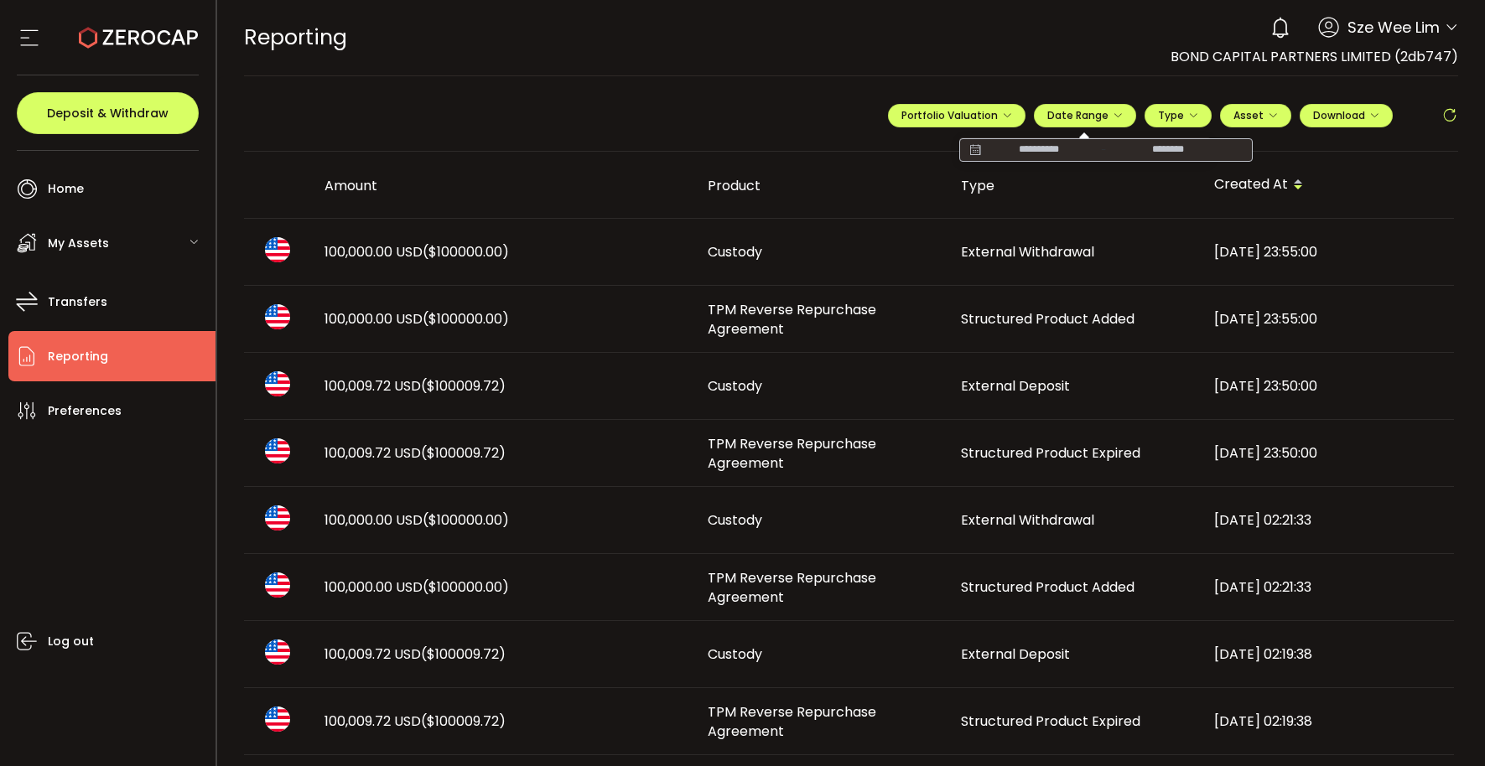
click at [994, 154] on input at bounding box center [1038, 150] width 107 height 17
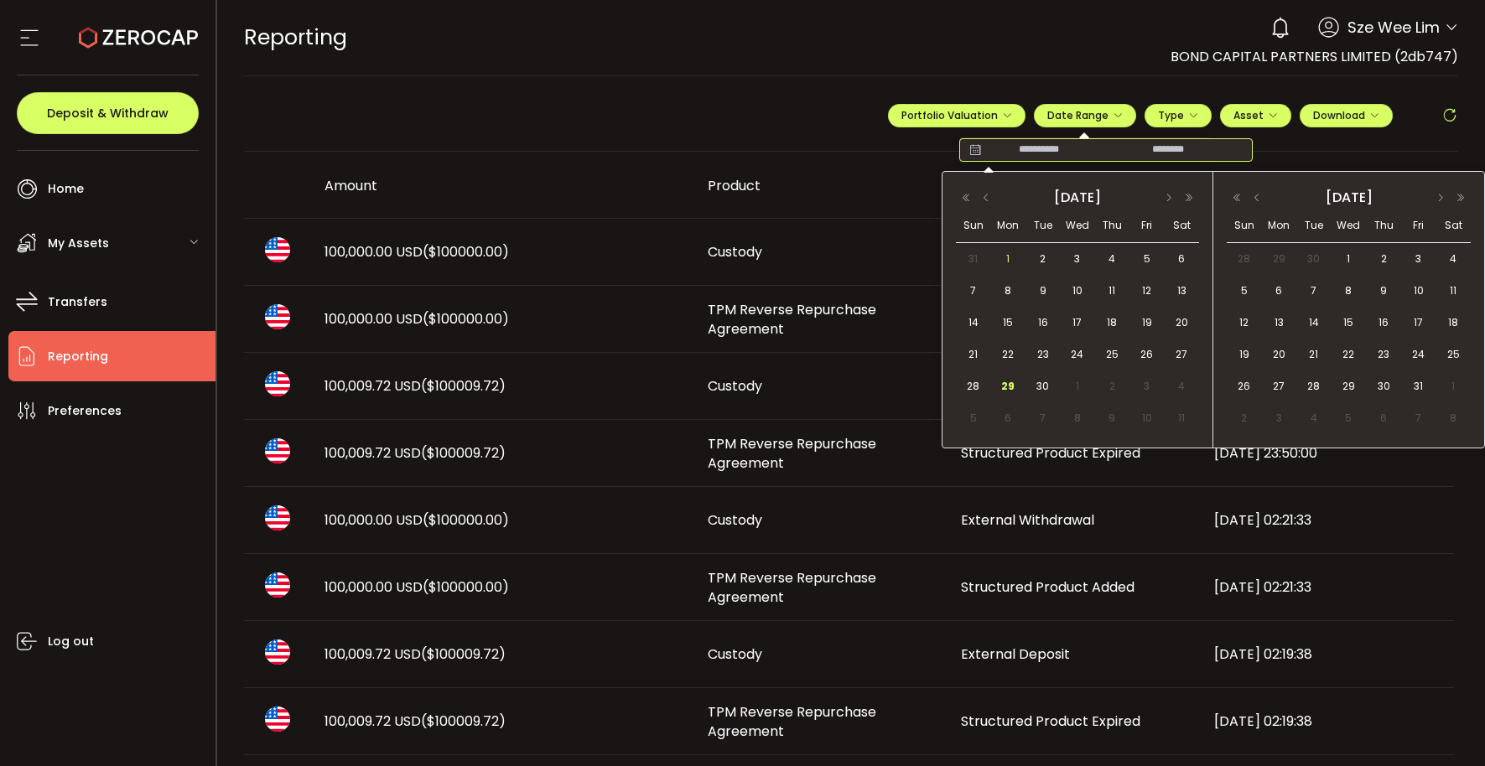
click at [1010, 252] on span "1" at bounding box center [1008, 259] width 20 height 20
click at [1045, 384] on span "30" at bounding box center [1043, 386] width 20 height 20
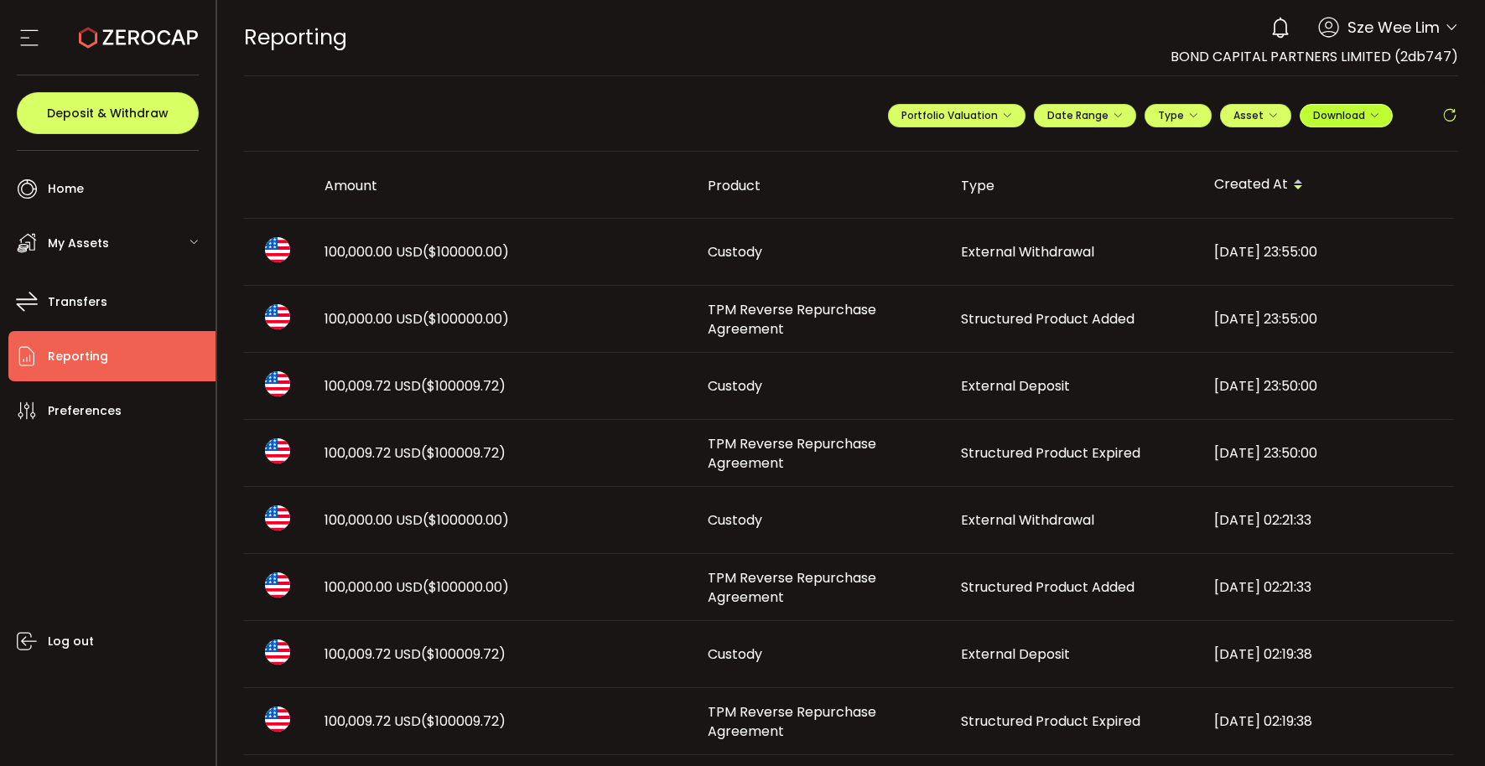
click at [1352, 117] on span "Download" at bounding box center [1346, 115] width 66 height 14
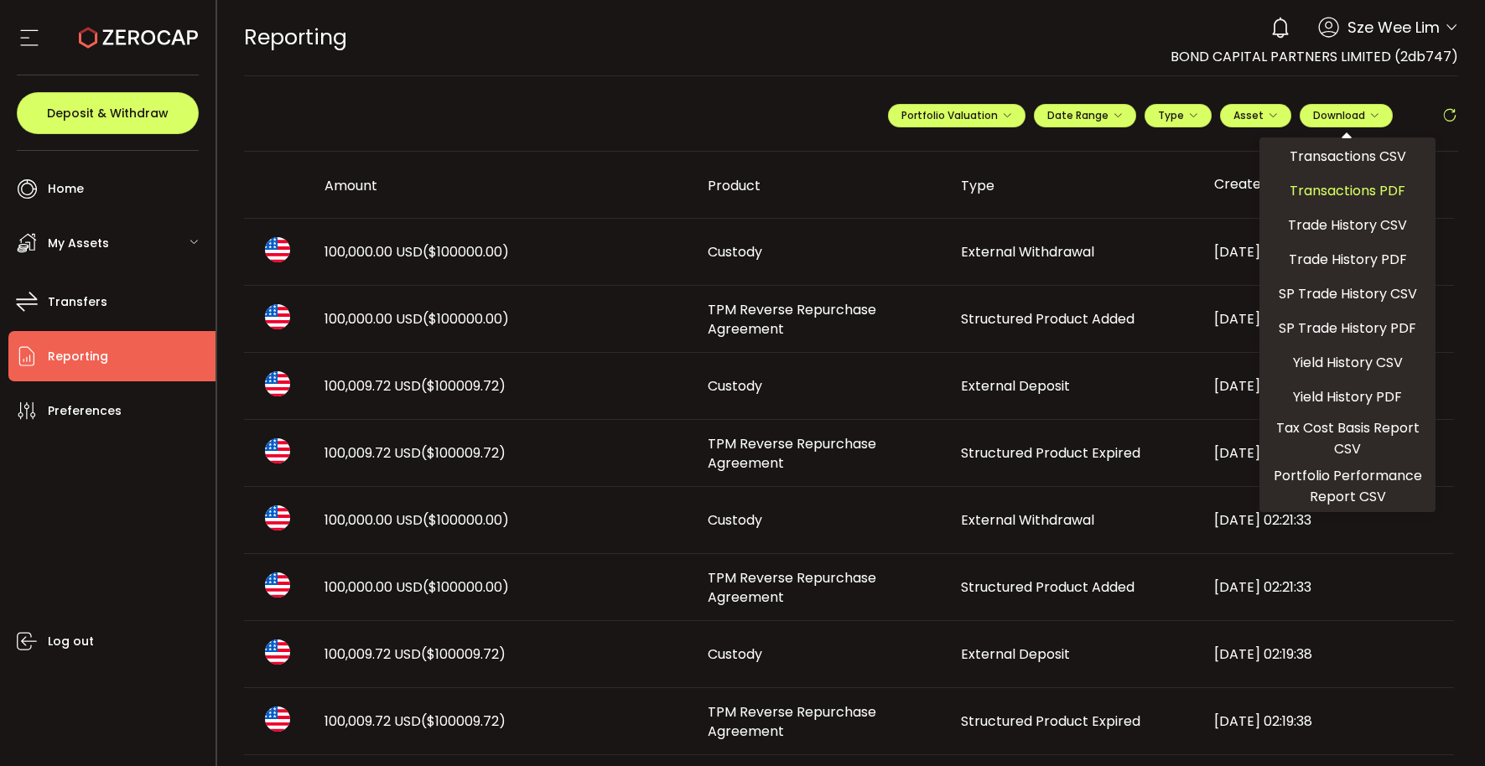
click at [1350, 190] on span "Transactions PDF" at bounding box center [1348, 190] width 116 height 21
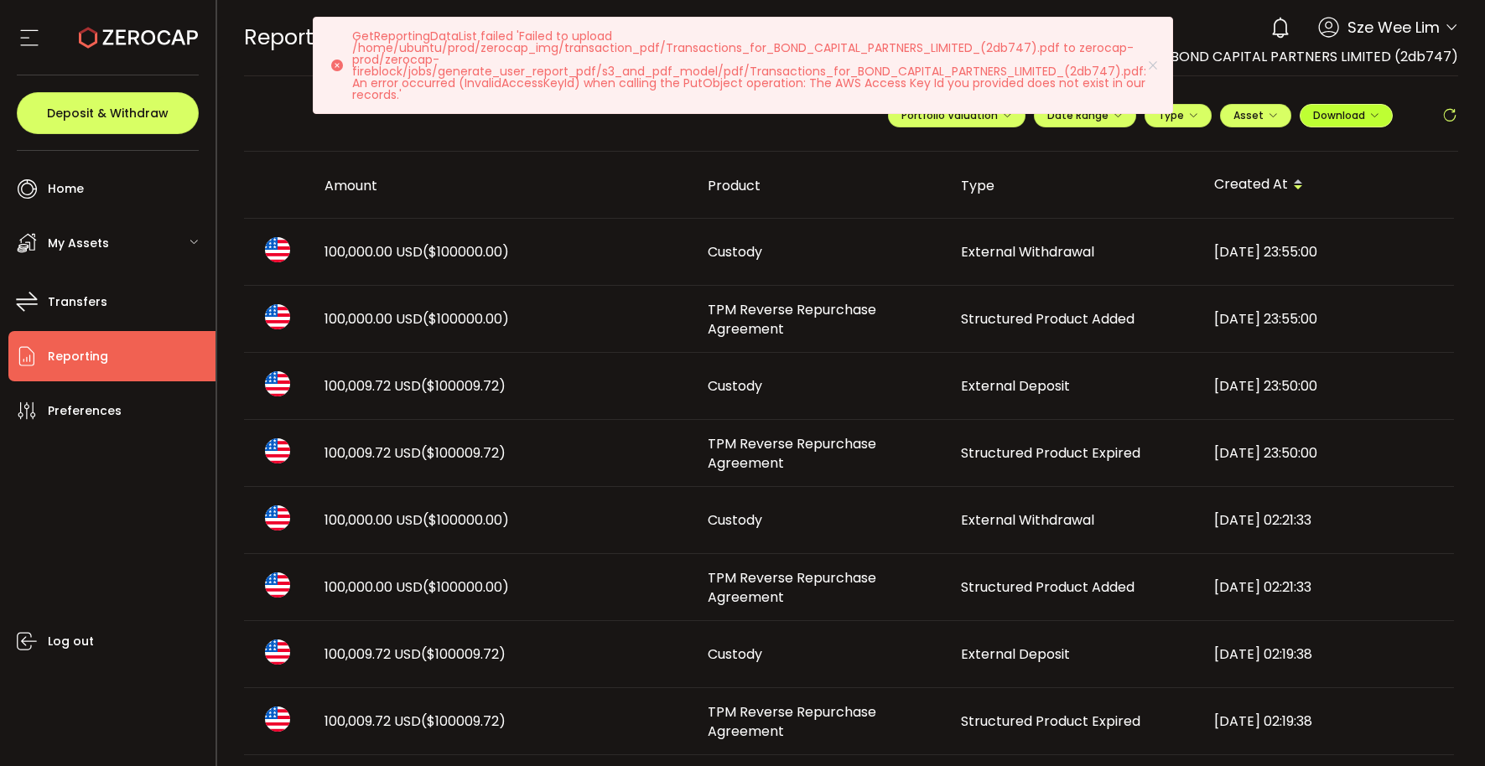
click at [1337, 119] on span "Download" at bounding box center [1346, 115] width 66 height 14
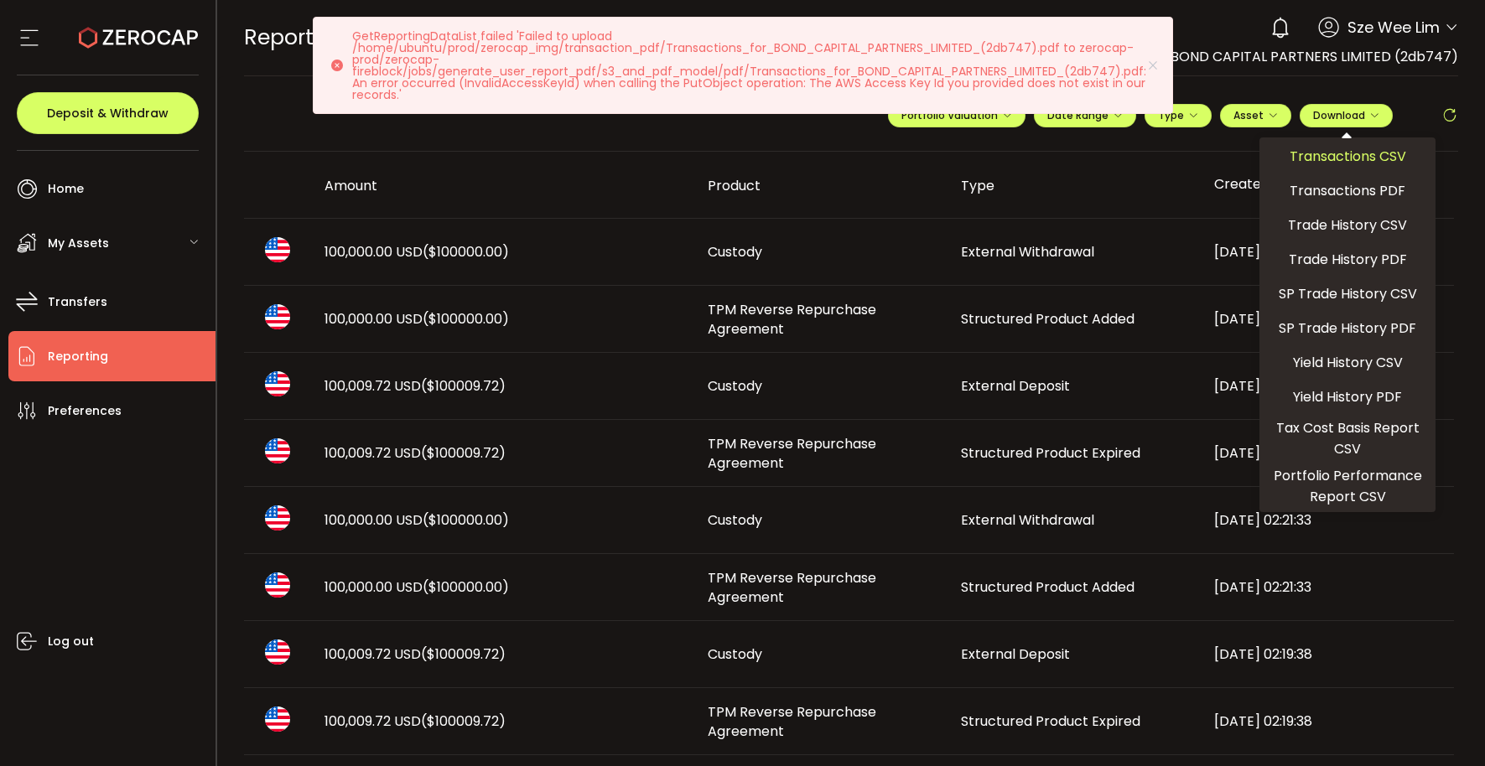
click at [1337, 153] on span "Transactions CSV" at bounding box center [1348, 156] width 117 height 21
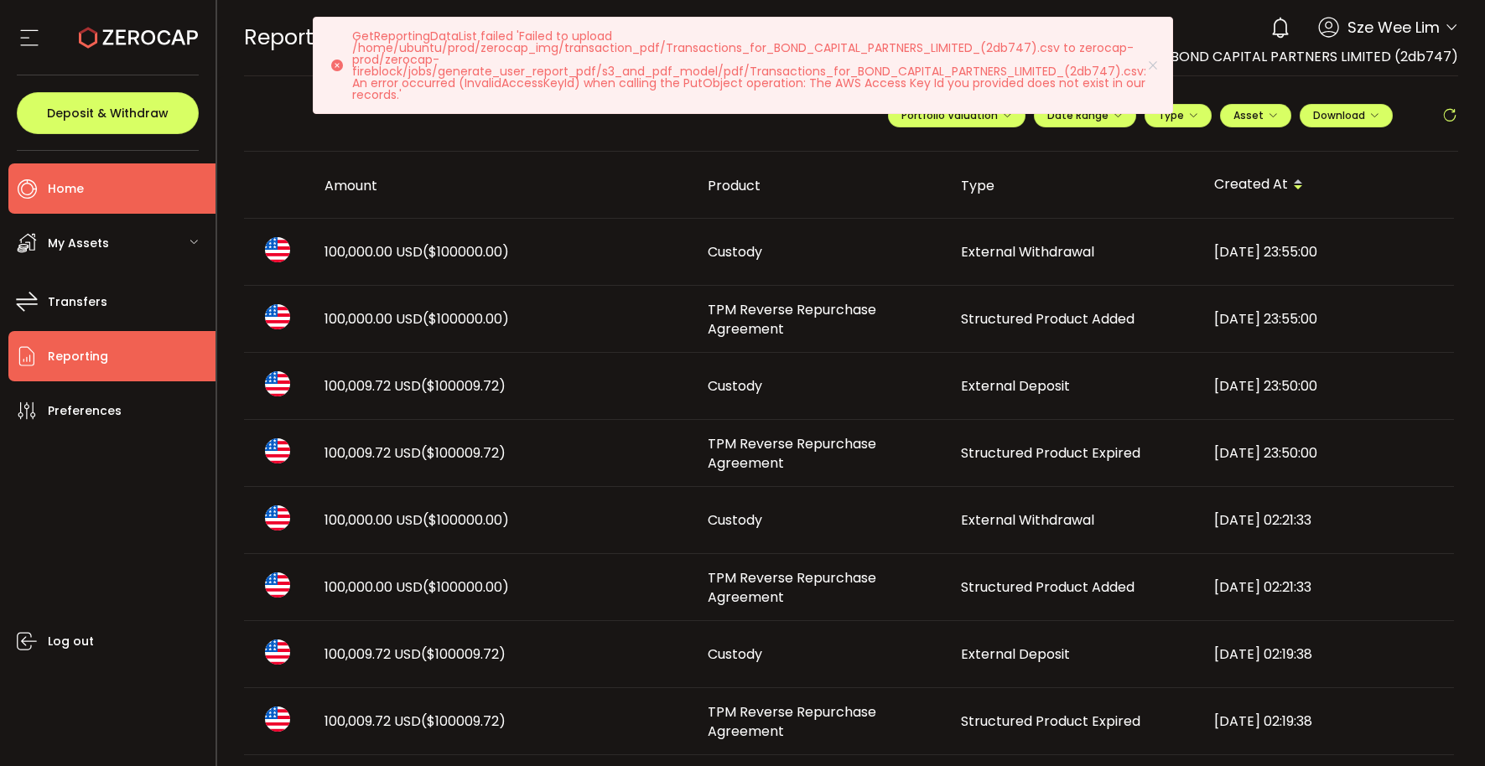
click at [137, 194] on li "Home" at bounding box center [111, 189] width 207 height 50
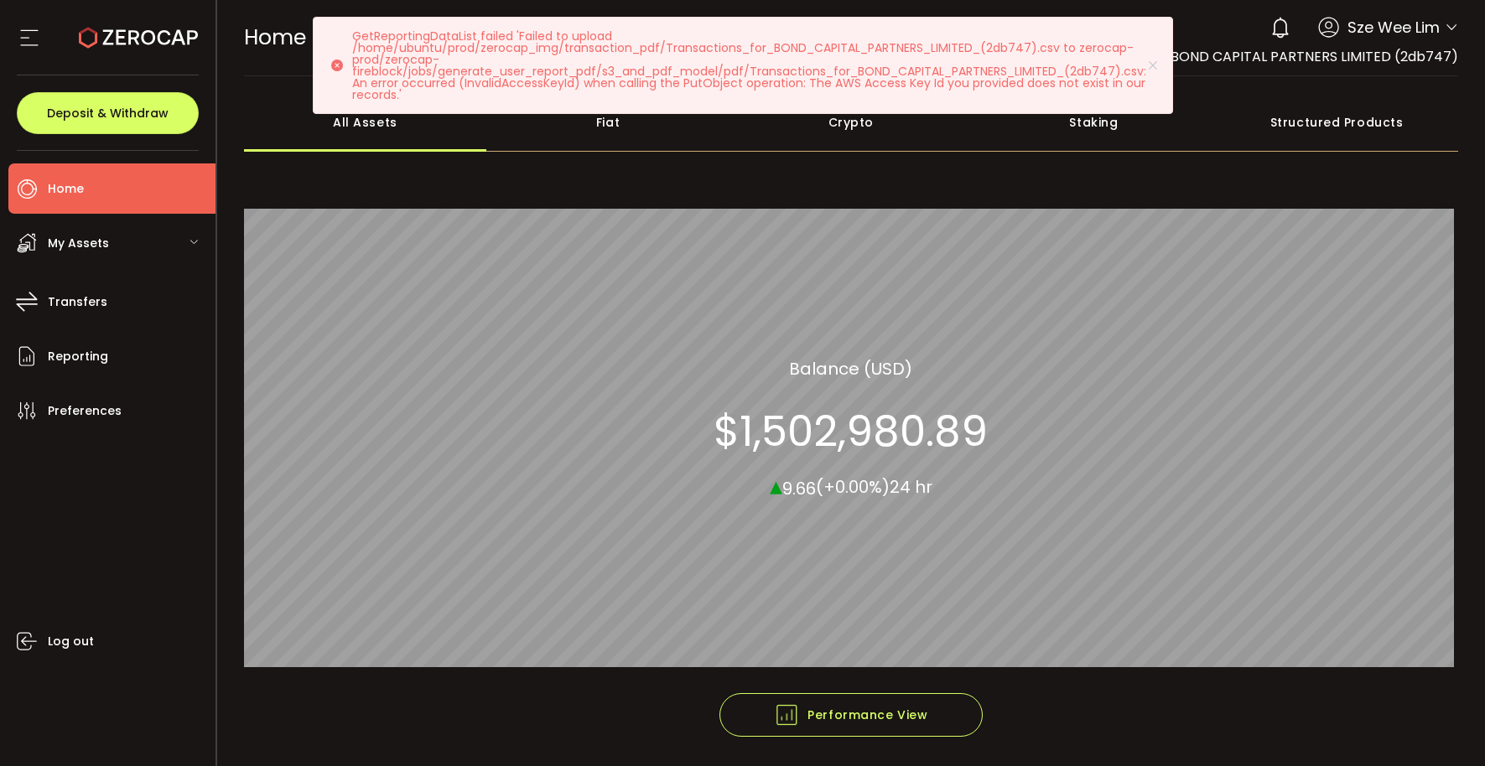
click at [29, 37] on icon at bounding box center [29, 37] width 25 height 25
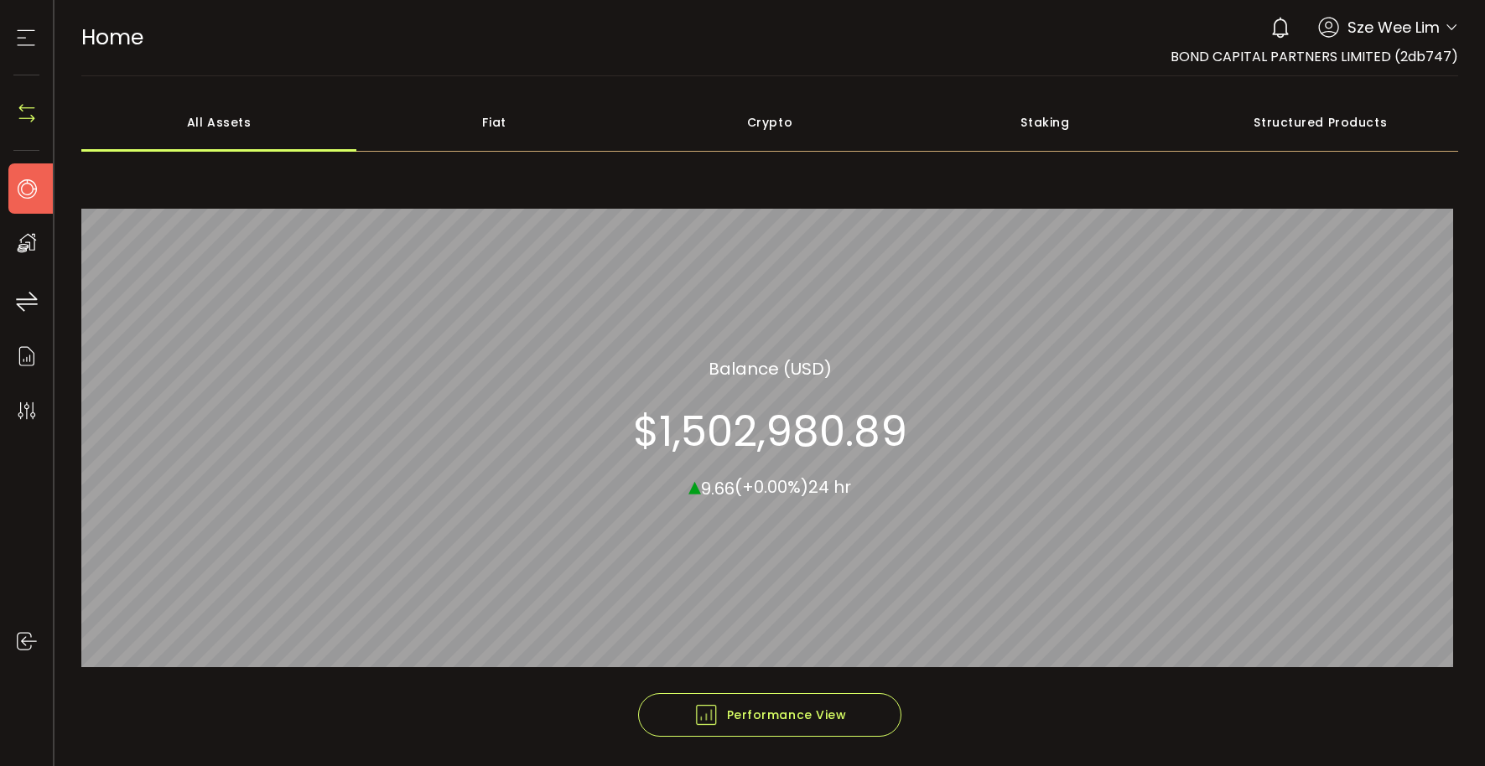
click at [29, 37] on icon at bounding box center [25, 37] width 25 height 25
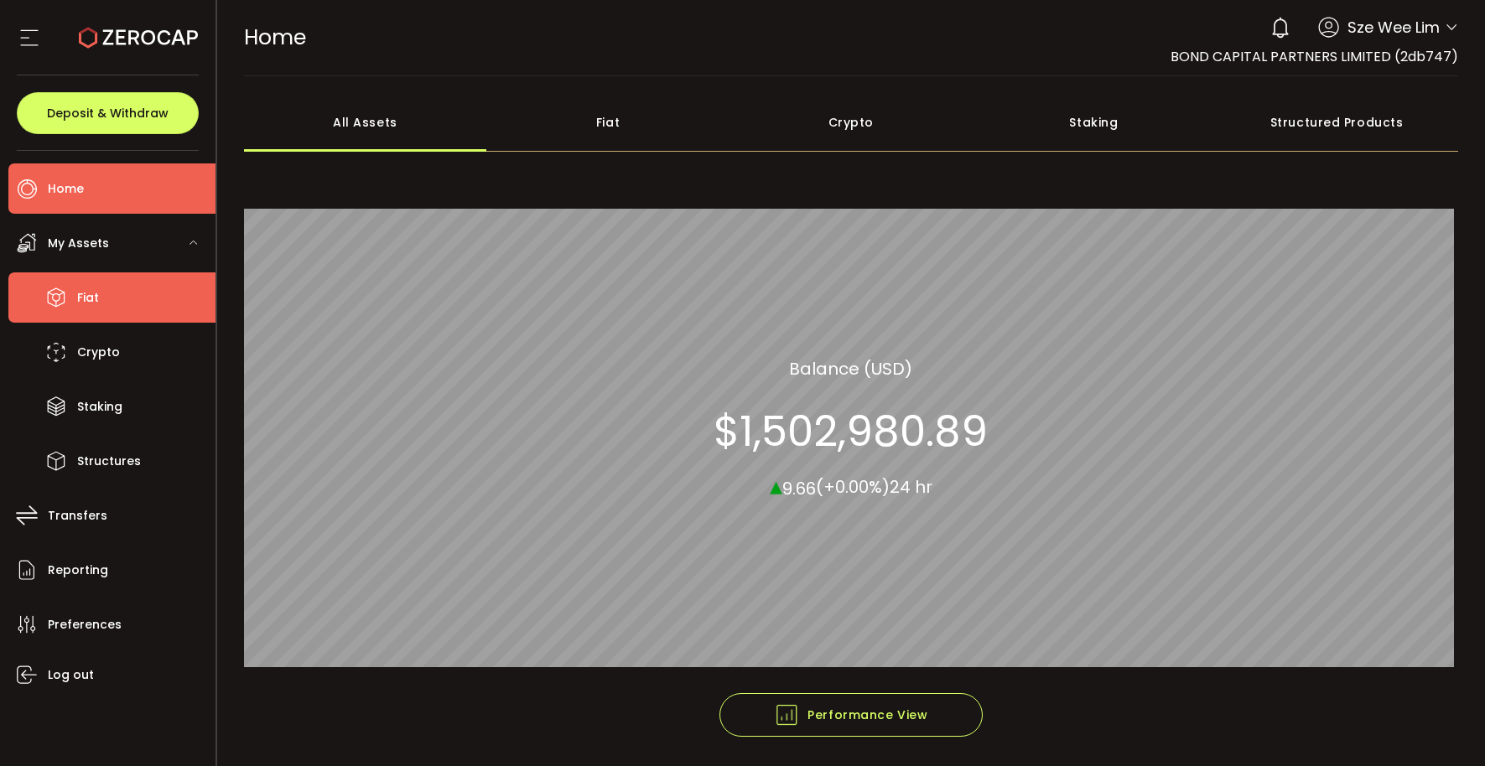
click at [101, 293] on li "Fiat" at bounding box center [111, 298] width 207 height 50
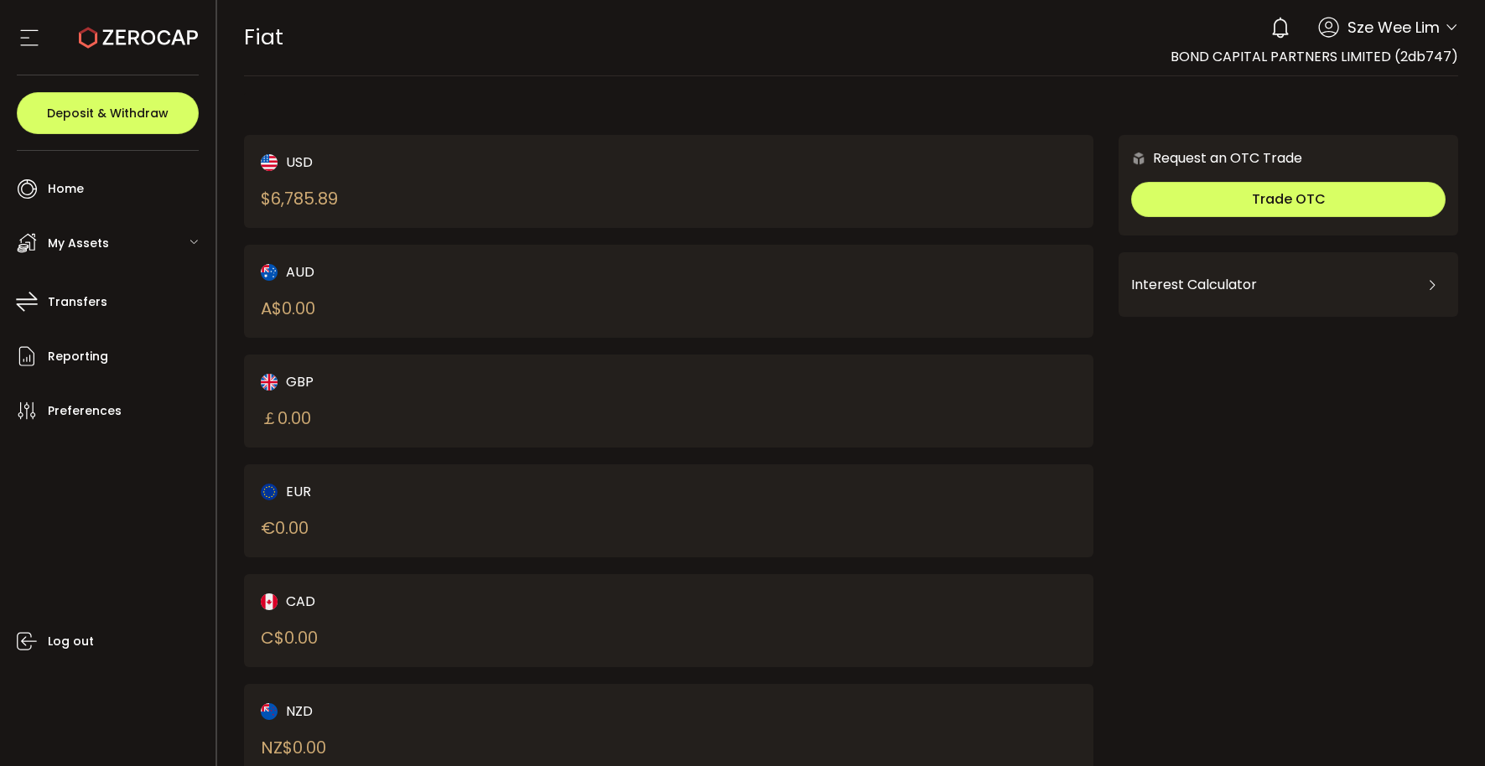
click at [29, 35] on icon at bounding box center [29, 37] width 25 height 25
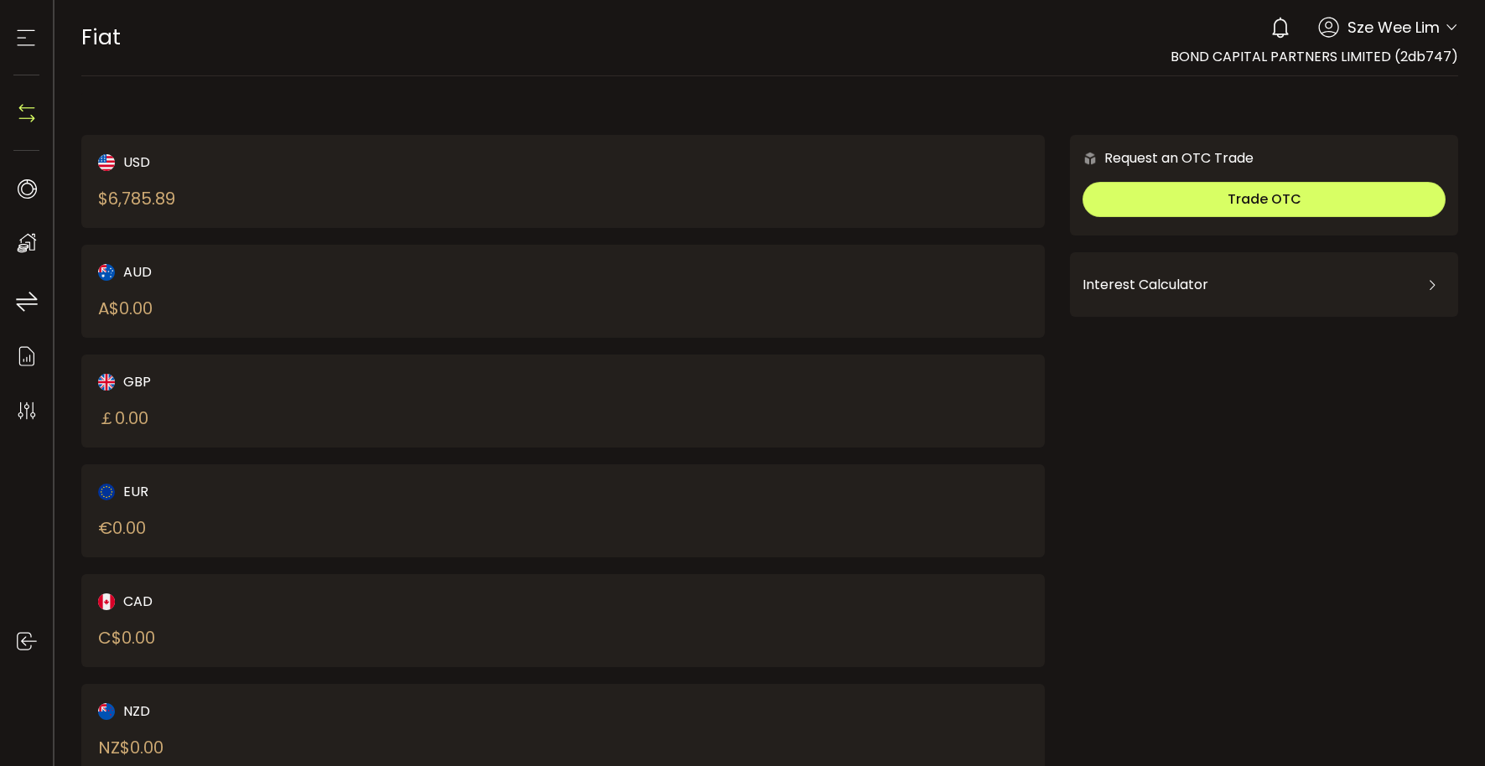
scroll to position [0, 1]
click at [29, 35] on icon at bounding box center [25, 37] width 25 height 25
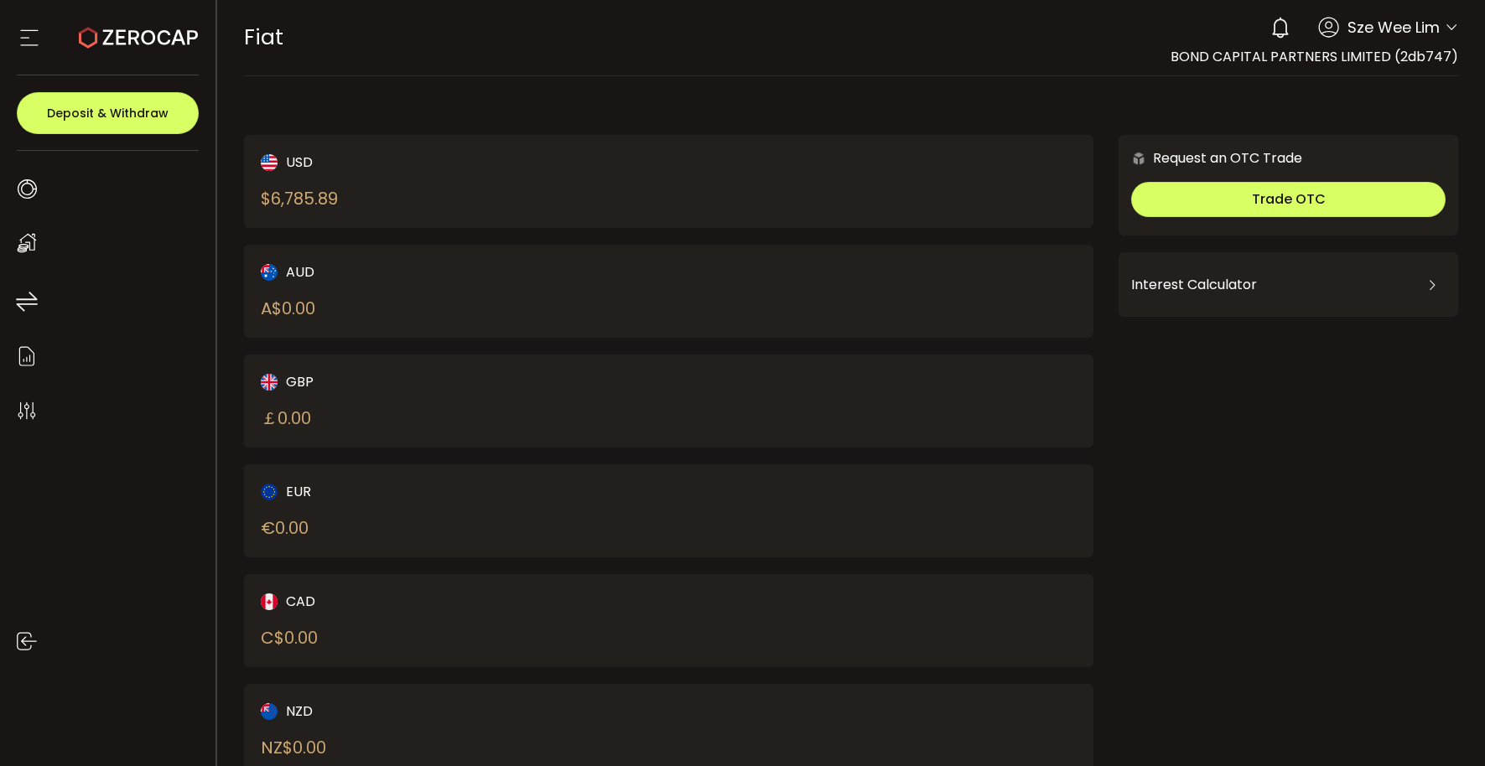
scroll to position [0, 0]
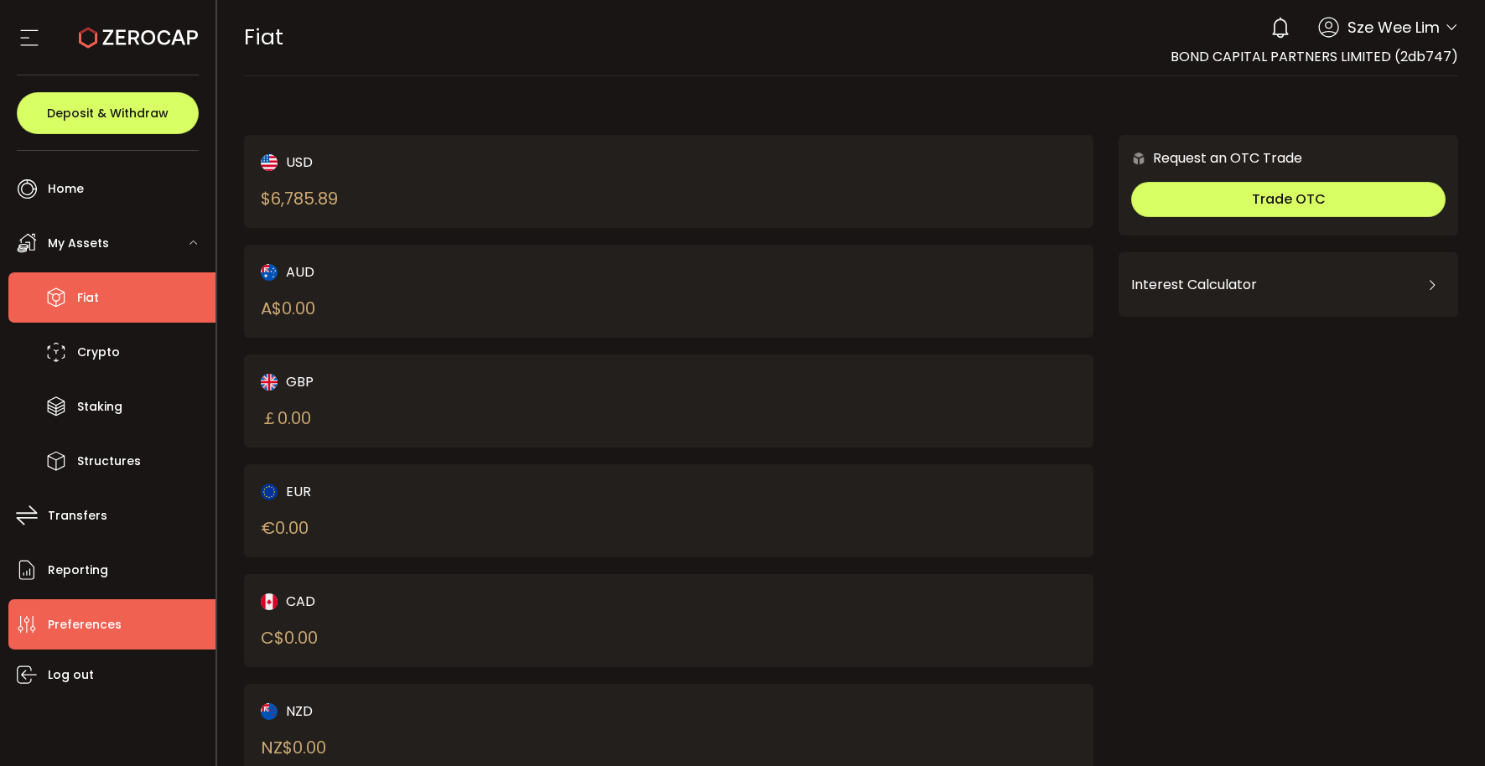
click at [97, 626] on span "Preferences" at bounding box center [85, 625] width 74 height 24
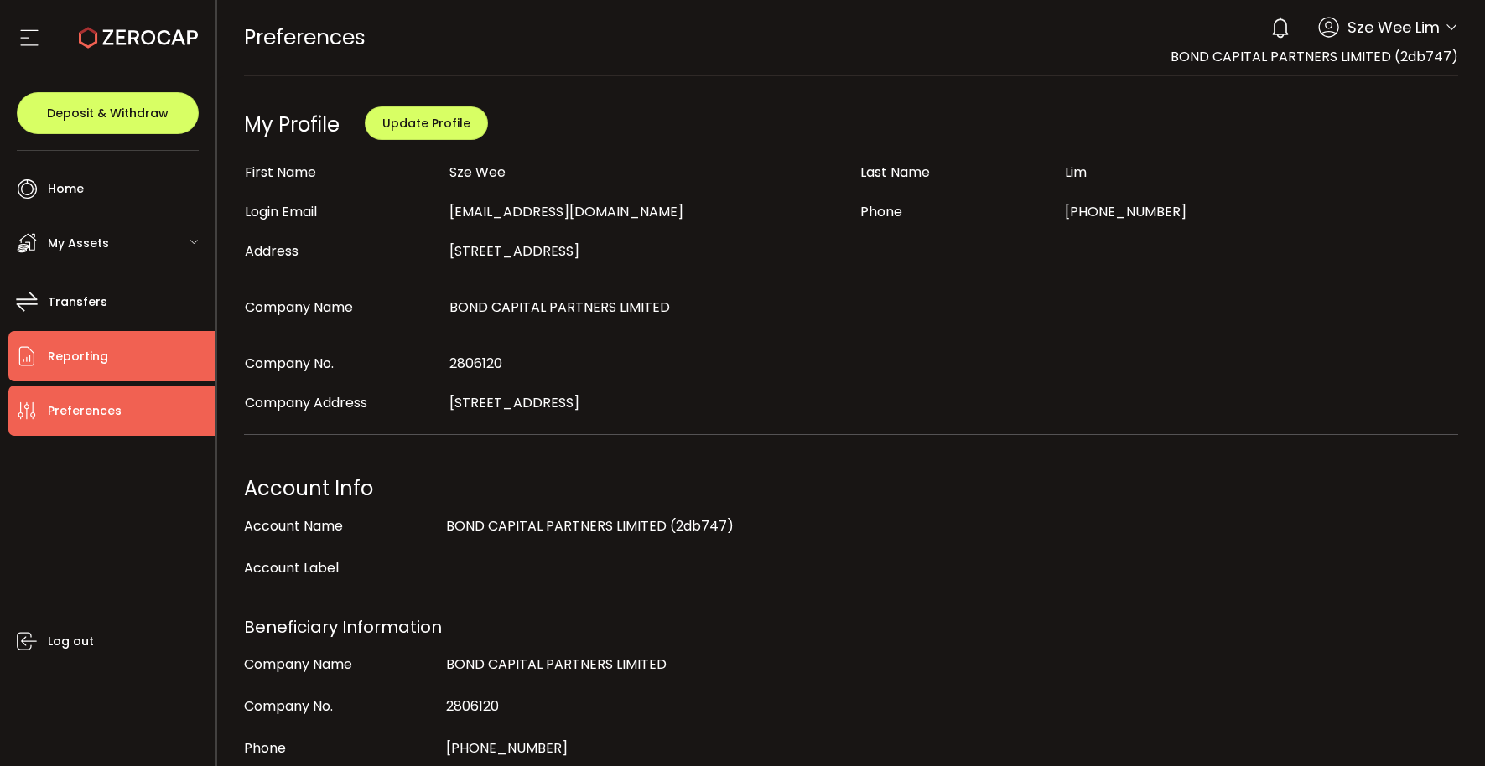
click at [80, 369] on li "Reporting" at bounding box center [111, 356] width 207 height 50
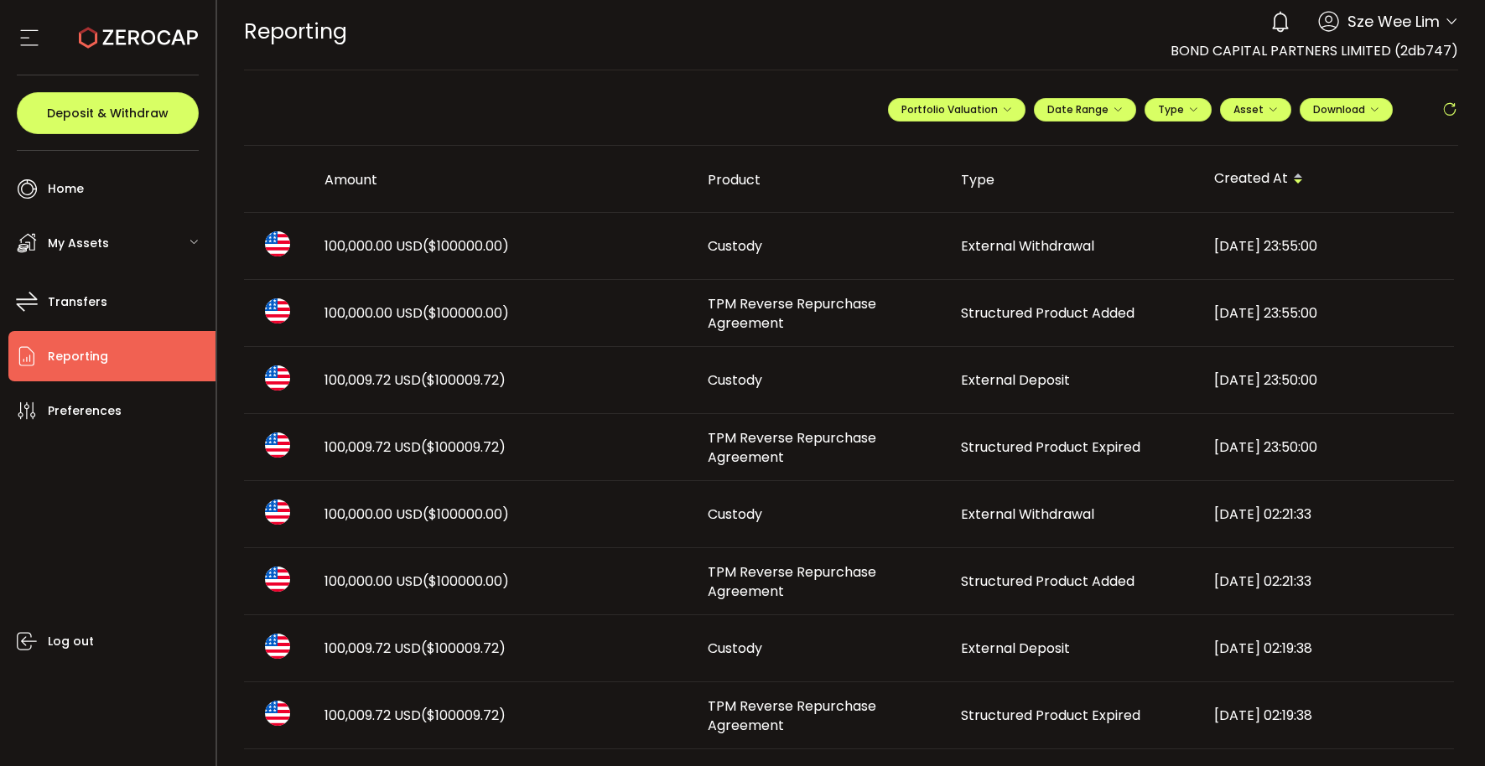
scroll to position [8, 0]
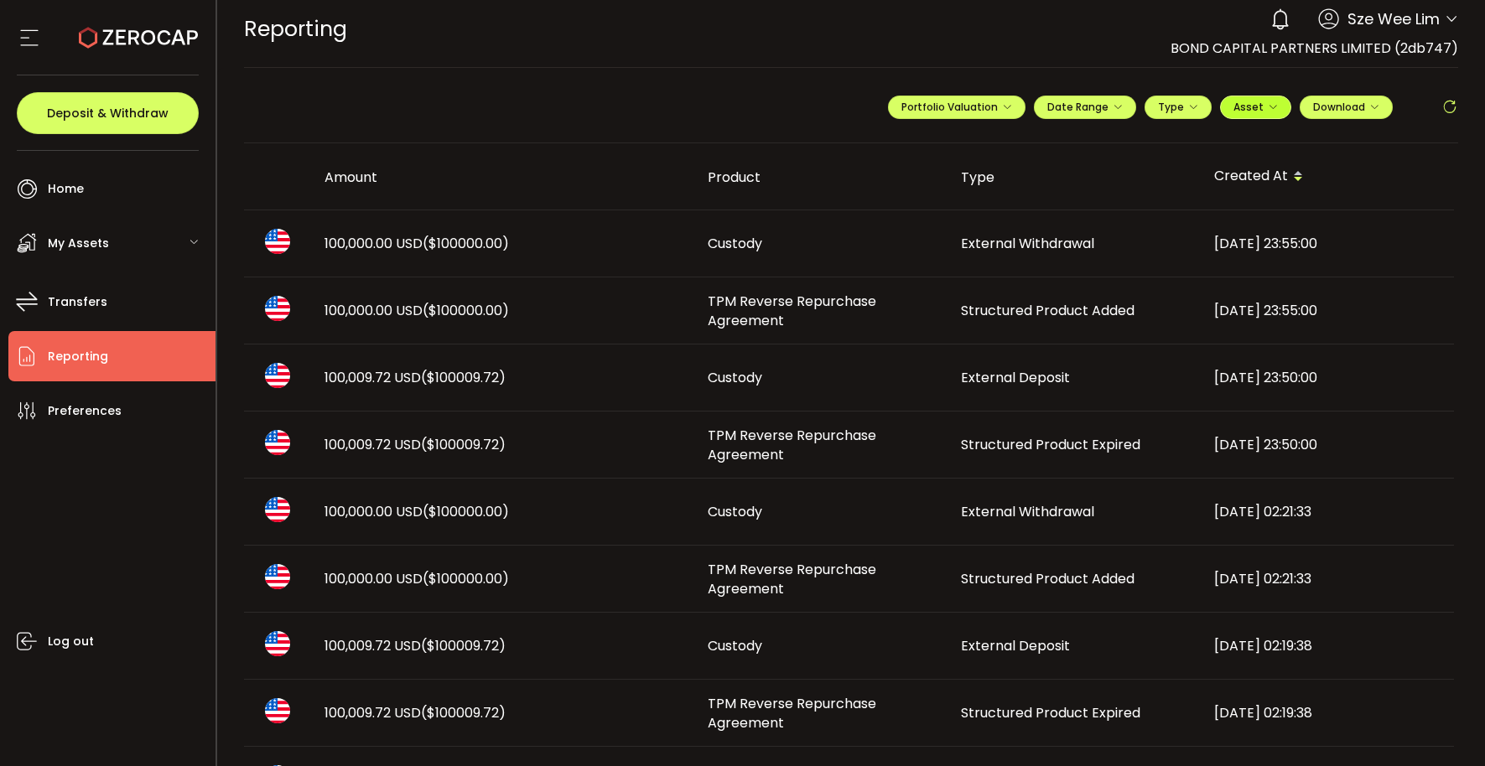
click at [1270, 110] on icon "button" at bounding box center [1273, 107] width 10 height 10
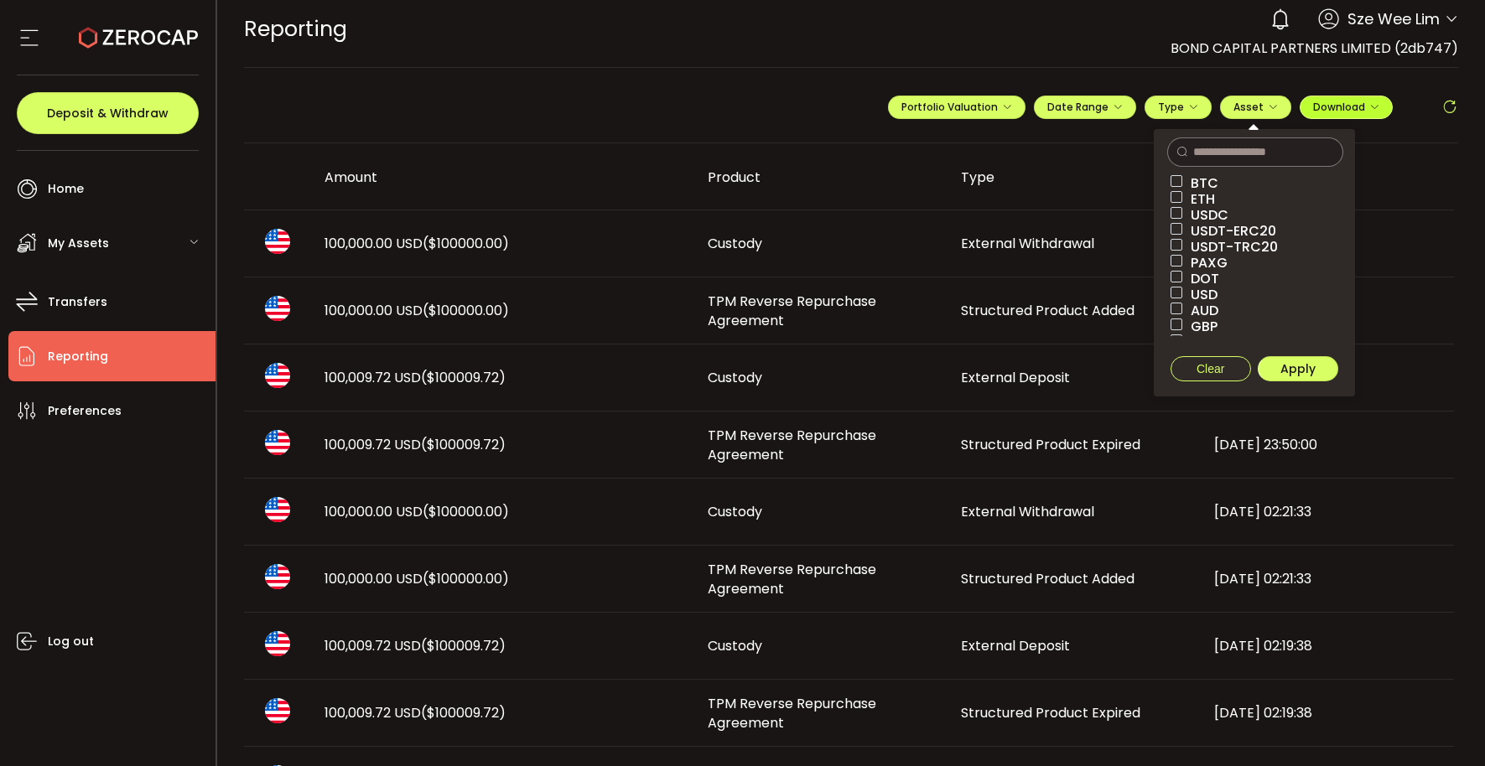
click at [1394, 105] on div "**********" at bounding box center [1173, 114] width 570 height 50
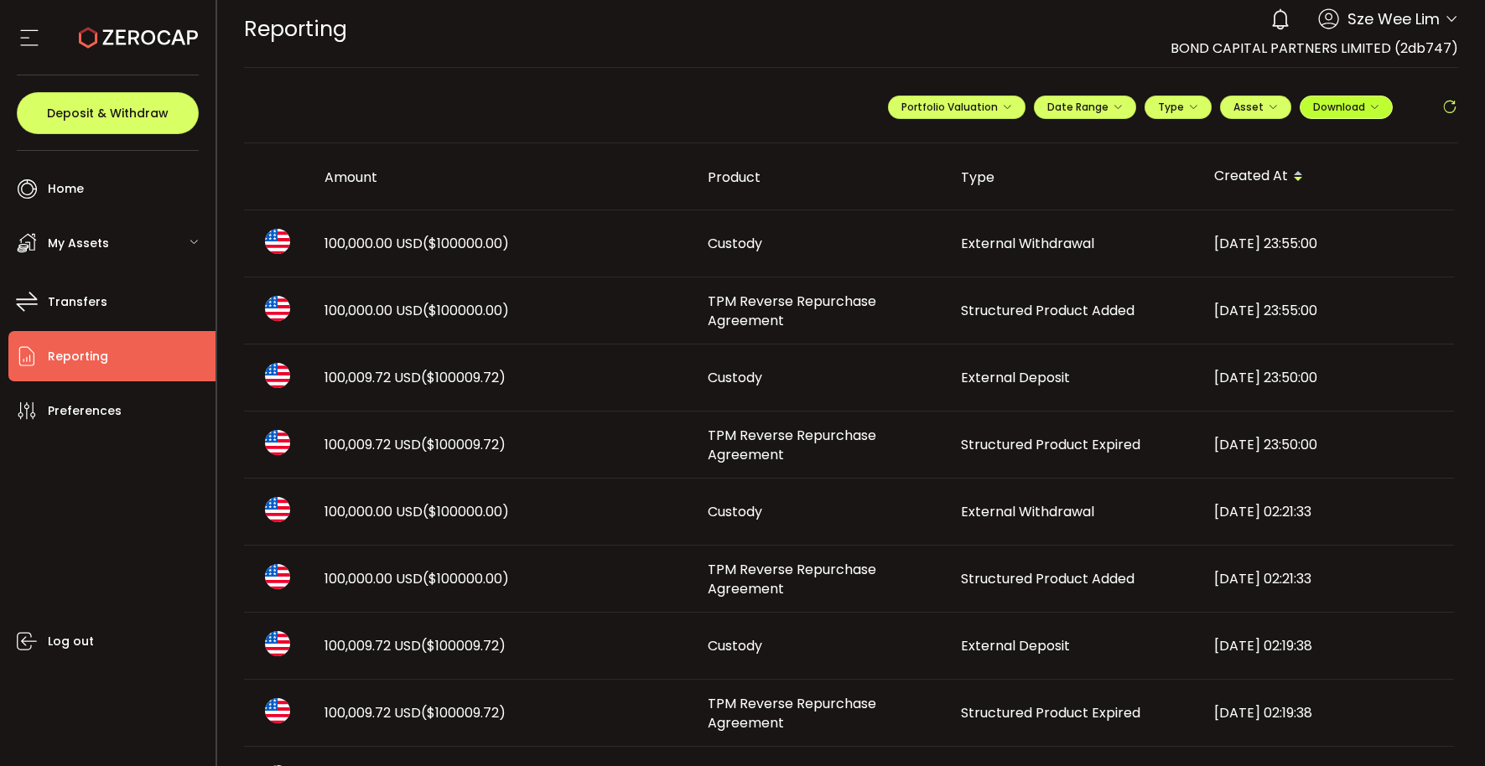
click at [1377, 107] on button "Download" at bounding box center [1346, 107] width 93 height 23
